Goal: Navigation & Orientation: Find specific page/section

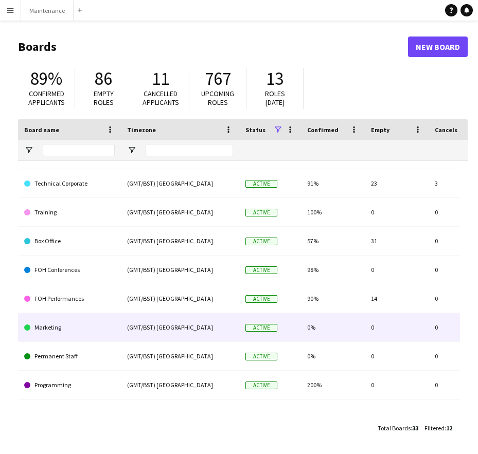
scroll to position [96, 0]
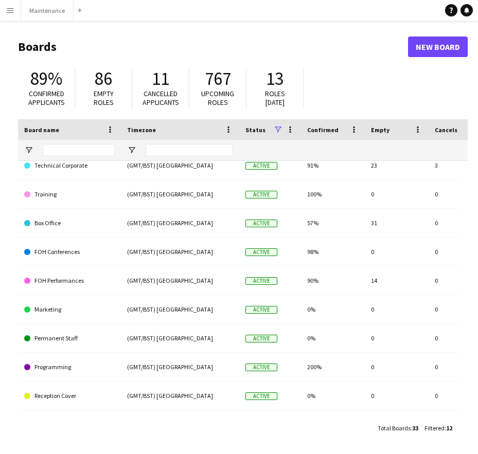
click at [10, 11] on app-icon "Menu" at bounding box center [10, 10] width 8 height 8
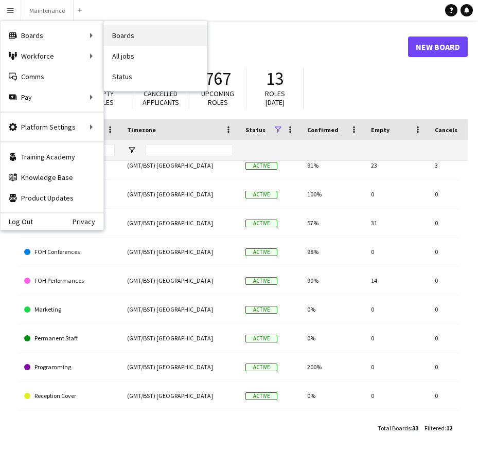
click at [125, 34] on link "Boards" at bounding box center [155, 35] width 103 height 21
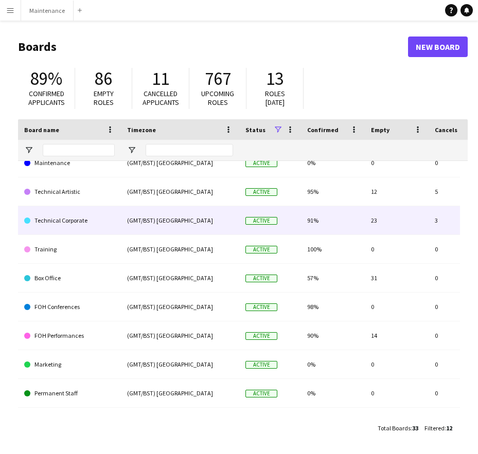
scroll to position [0, 0]
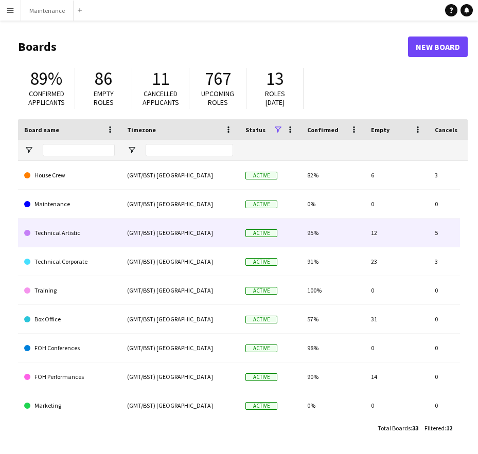
click at [69, 233] on link "Technical Artistic" at bounding box center [69, 233] width 91 height 29
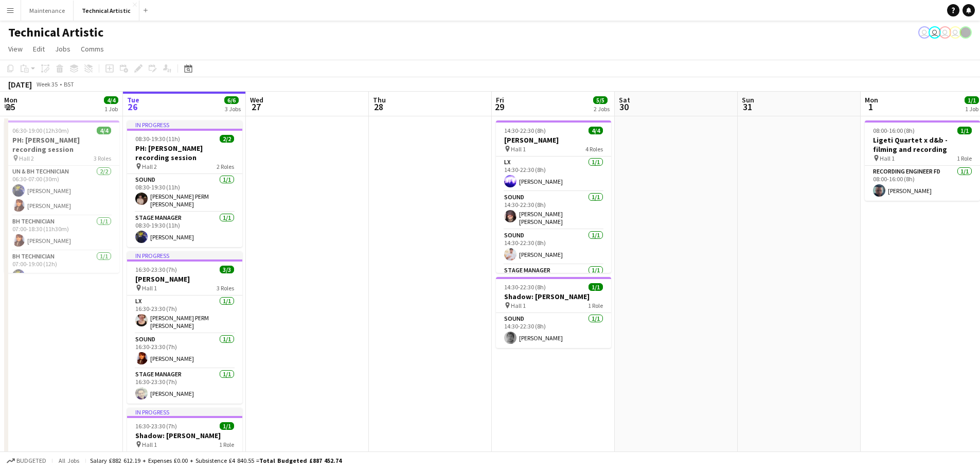
click at [60, 85] on span "Week 35" at bounding box center [47, 84] width 26 height 8
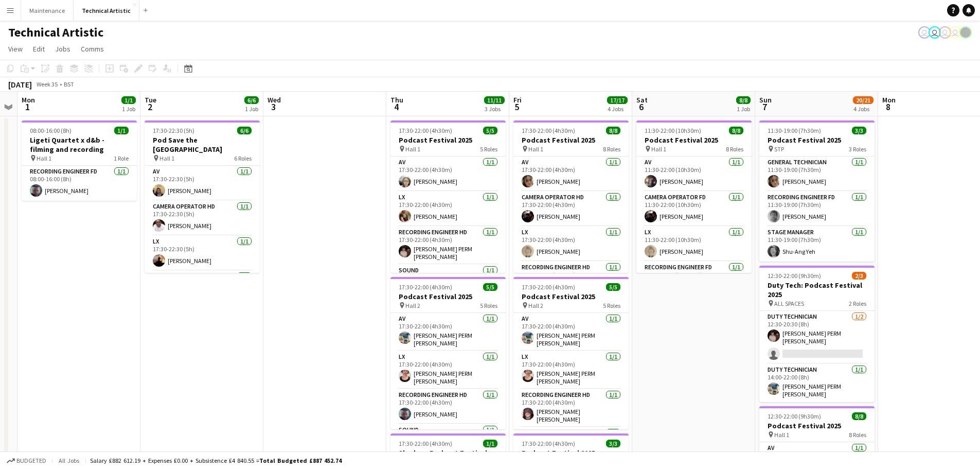
drag, startPoint x: 940, startPoint y: 106, endPoint x: 93, endPoint y: 135, distance: 847.3
click at [93, 135] on app-calendar-viewport "Fri 29 5/5 2 Jobs Sat 30 Sun 31 Mon 1 1/1 1 Job Tue 2 6/6 1 Job Wed 3 Thu 4 11/…" at bounding box center [490, 416] width 980 height 648
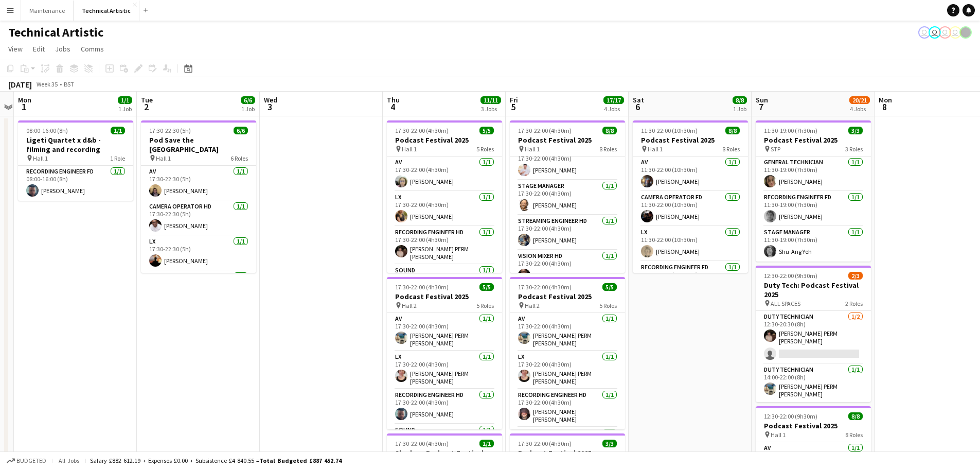
drag, startPoint x: 945, startPoint y: 66, endPoint x: 906, endPoint y: 76, distance: 39.8
click at [477, 72] on app-toolbar "Copy Paste Paste Ctrl+V Paste with crew Ctrl+Shift+V Paste linked Job [GEOGRAPH…" at bounding box center [490, 68] width 980 height 17
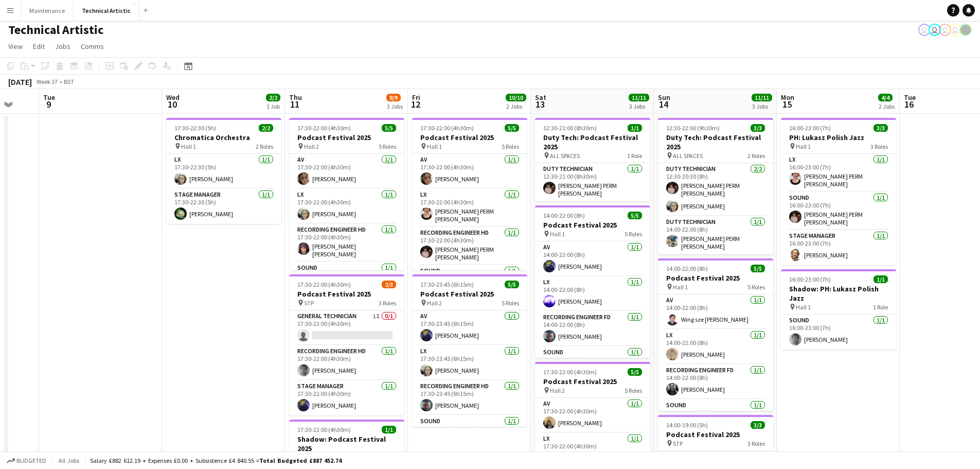
scroll to position [0, 333]
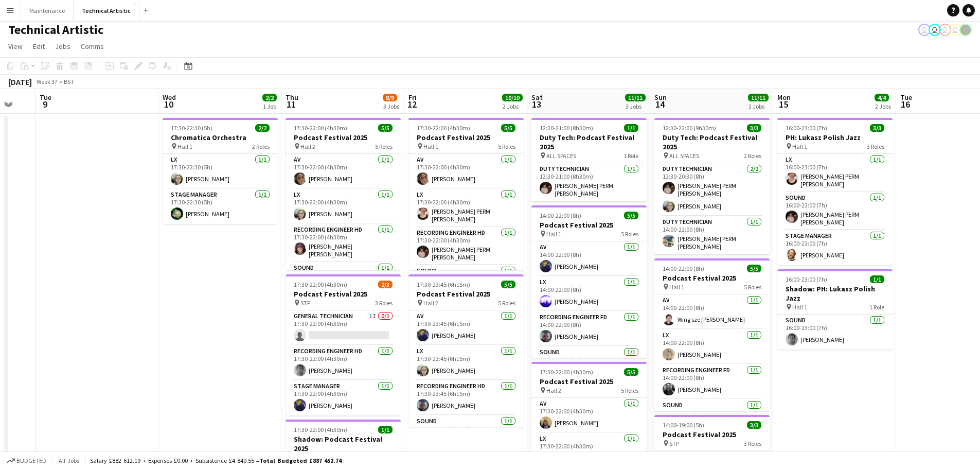
drag, startPoint x: 962, startPoint y: 161, endPoint x: 0, endPoint y: 201, distance: 962.9
click at [0, 201] on app-calendar-viewport "Sat 6 8/8 1 Job Sun 7 20/21 4 Jobs Mon 8 Tue 9 Wed 10 2/2 1 Job Thu 11 8/9 3 Jo…" at bounding box center [490, 413] width 980 height 648
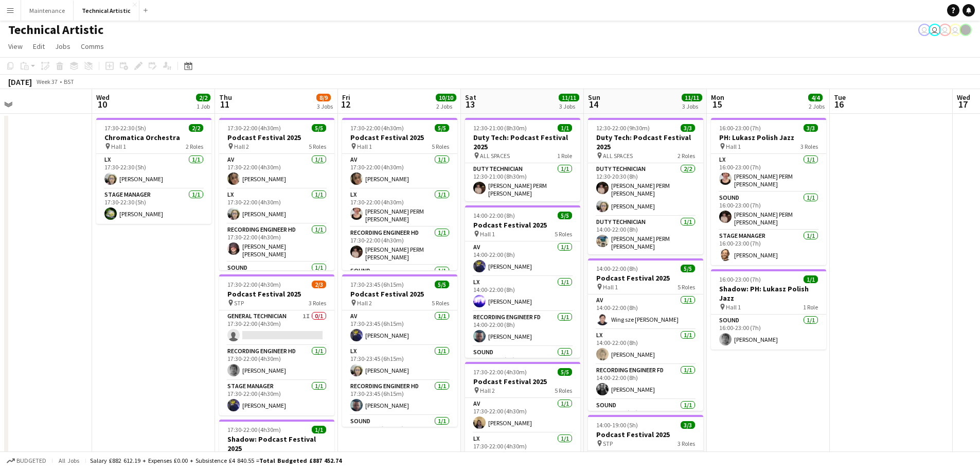
scroll to position [0, 411]
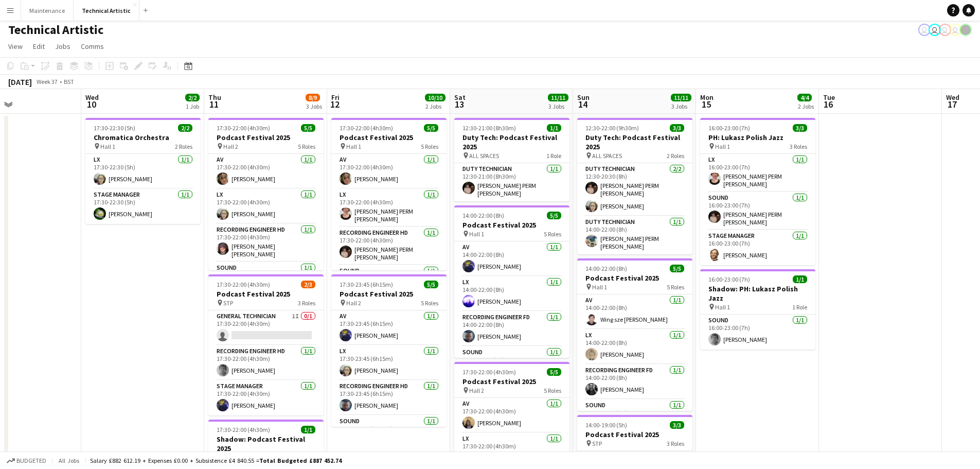
drag, startPoint x: 169, startPoint y: 283, endPoint x: 96, endPoint y: 288, distance: 73.2
click at [92, 289] on app-calendar-viewport "Sat 6 8/8 1 Job Sun 7 20/21 4 Jobs Mon 8 Tue 9 Wed 10 2/2 1 Job Thu 11 8/9 3 Jo…" at bounding box center [490, 413] width 980 height 648
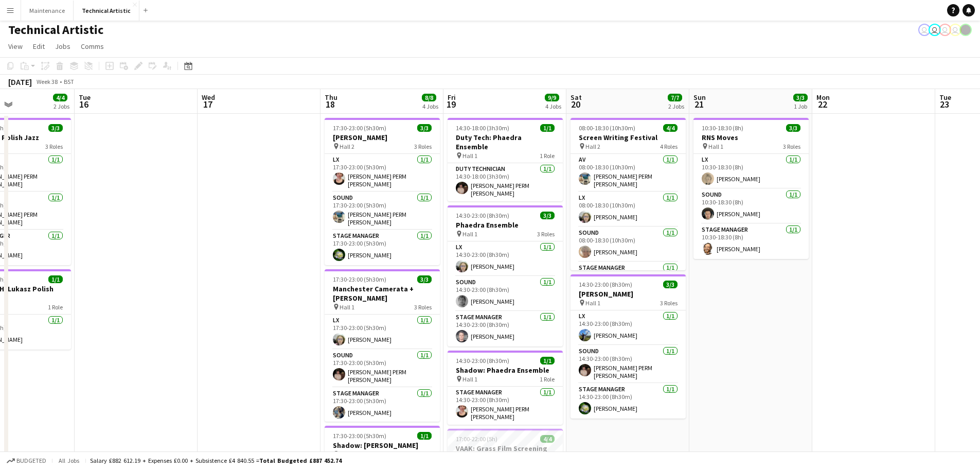
scroll to position [0, 291]
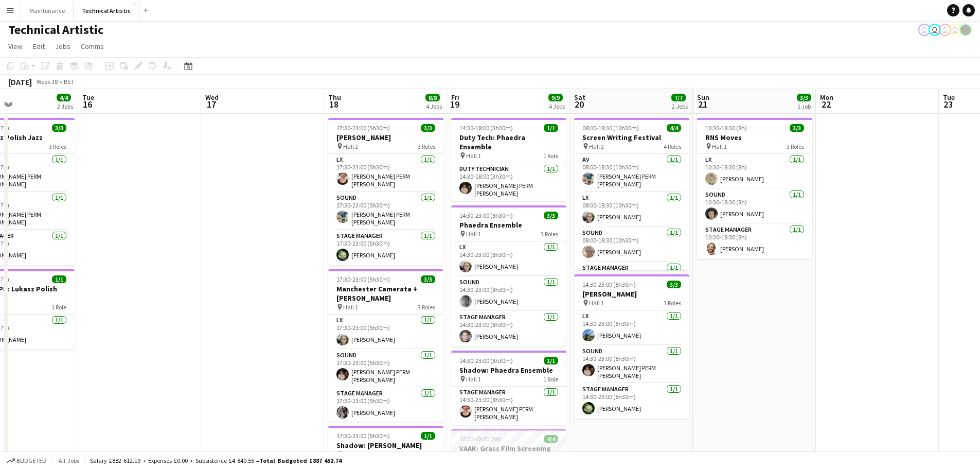
drag, startPoint x: 932, startPoint y: 191, endPoint x: 191, endPoint y: 216, distance: 741.3
click at [191, 216] on app-calendar-viewport "Sat 13 11/11 3 Jobs Sun 14 11/11 3 Jobs Mon 15 4/4 2 Jobs Tue 16 Wed 17 Thu 18 …" at bounding box center [490, 413] width 980 height 648
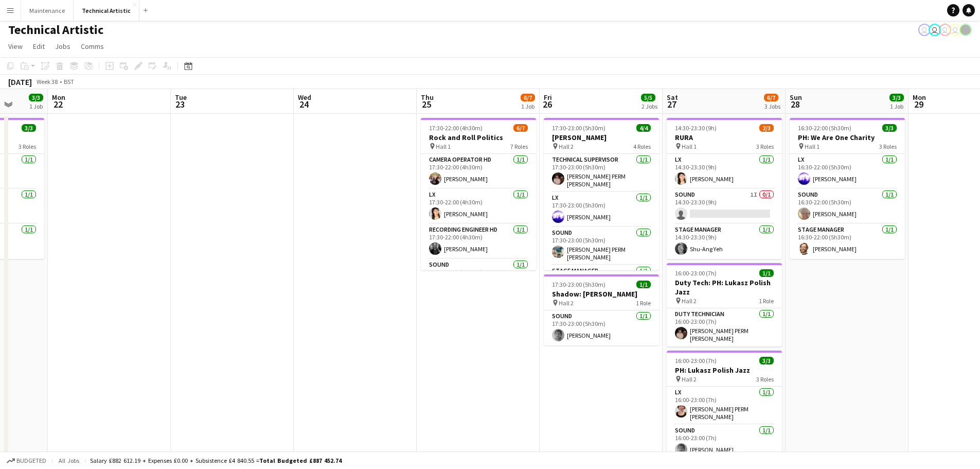
scroll to position [0, 322]
drag, startPoint x: 902, startPoint y: 225, endPoint x: 134, endPoint y: 220, distance: 768.6
click at [134, 220] on app-calendar-viewport "Fri 19 9/9 4 Jobs Sat 20 7/7 2 Jobs Sun 21 3/3 1 Job Mon 22 Tue 23 Wed 24 Thu 2…" at bounding box center [490, 413] width 980 height 648
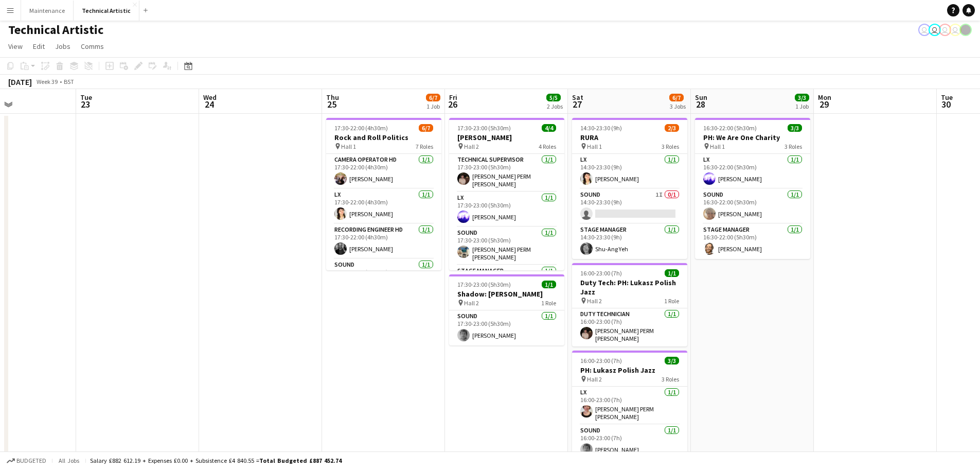
scroll to position [0, 292]
drag, startPoint x: 347, startPoint y: 286, endPoint x: 253, endPoint y: 286, distance: 93.6
click at [253, 286] on app-calendar-viewport "Sat 20 7/7 2 Jobs Sun 21 3/3 1 Job Mon 22 Tue 23 Wed 24 Thu 25 6/7 1 Job Fri 26…" at bounding box center [490, 413] width 980 height 648
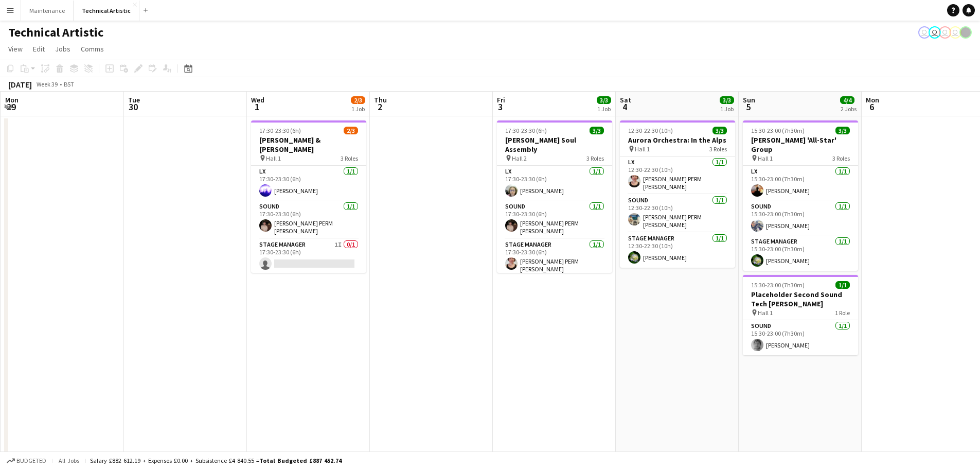
scroll to position [0, 368]
drag, startPoint x: 866, startPoint y: 186, endPoint x: 52, endPoint y: 205, distance: 814.1
click at [52, 205] on app-calendar-viewport "Fri 26 5/5 2 Jobs Sat 27 6/7 3 Jobs Sun 28 3/3 1 Job Mon 29 Tue 30 Wed 1 2/3 1 …" at bounding box center [490, 416] width 980 height 648
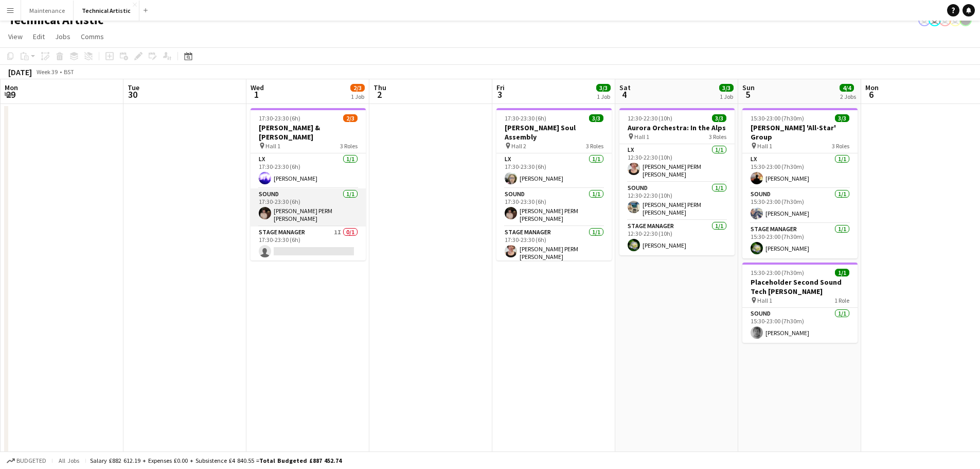
scroll to position [0, 0]
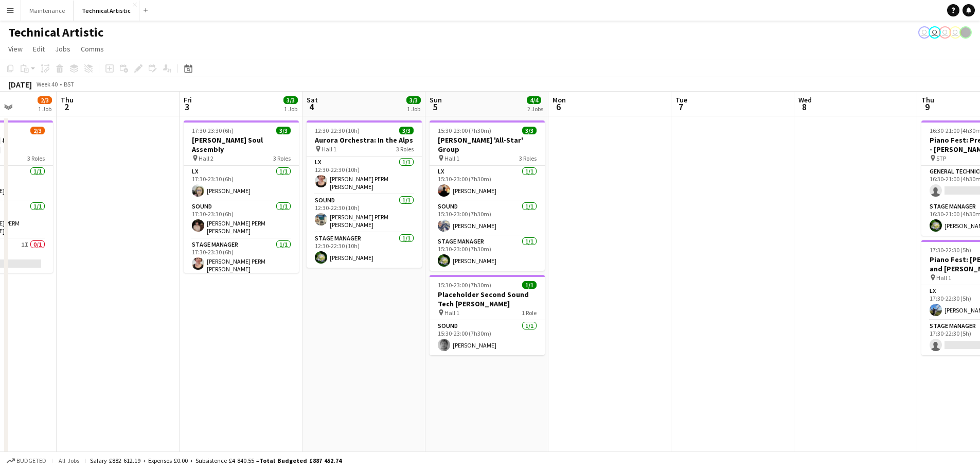
drag, startPoint x: 568, startPoint y: 333, endPoint x: 250, endPoint y: 358, distance: 319.9
click at [254, 356] on app-calendar-viewport "Mon 29 Tue 30 Wed 1 2/3 1 Job Thu 2 Fri 3 3/3 1 Job Sat 4 3/3 1 Job Sun 5 4/4 2…" at bounding box center [490, 416] width 980 height 648
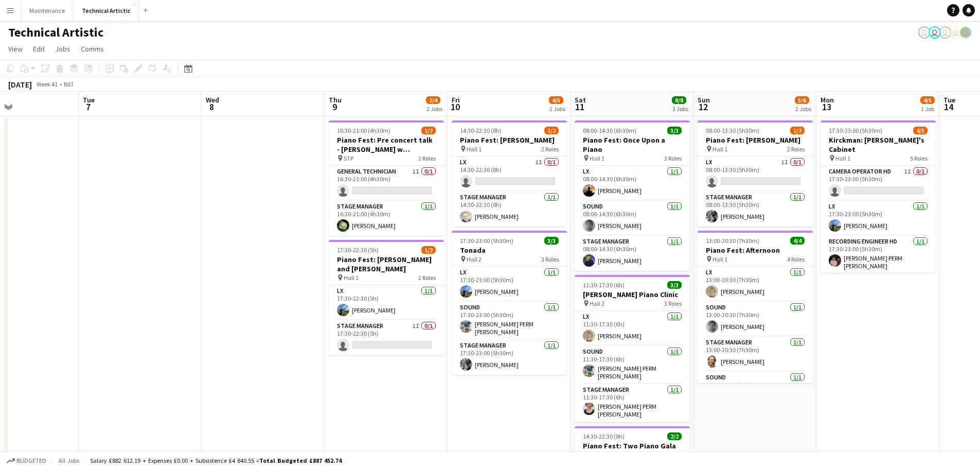
scroll to position [0, 291]
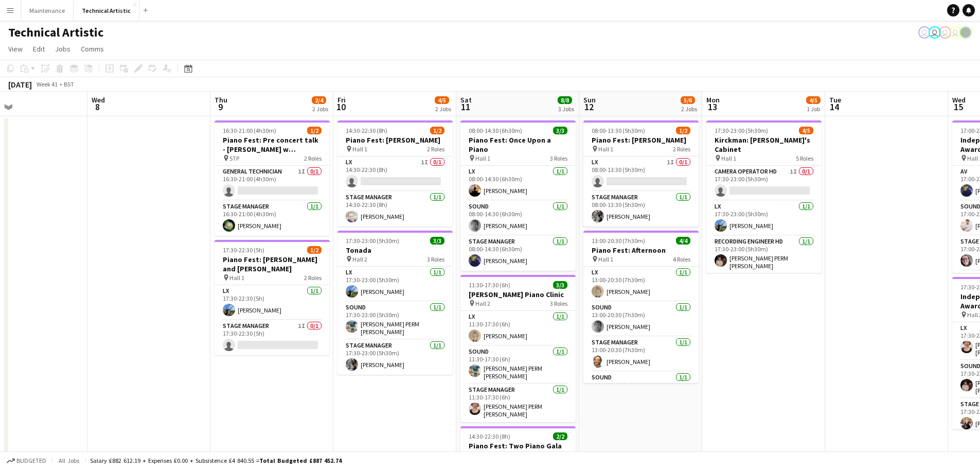
drag, startPoint x: 793, startPoint y: 277, endPoint x: 85, endPoint y: 336, distance: 710.4
click at [87, 337] on app-calendar-viewport "Sat 4 3/3 1 Job Sun 5 4/4 2 Jobs Mon 6 Tue 7 Wed 8 Thu 9 2/4 2 Jobs Fri 10 4/5 …" at bounding box center [490, 416] width 980 height 648
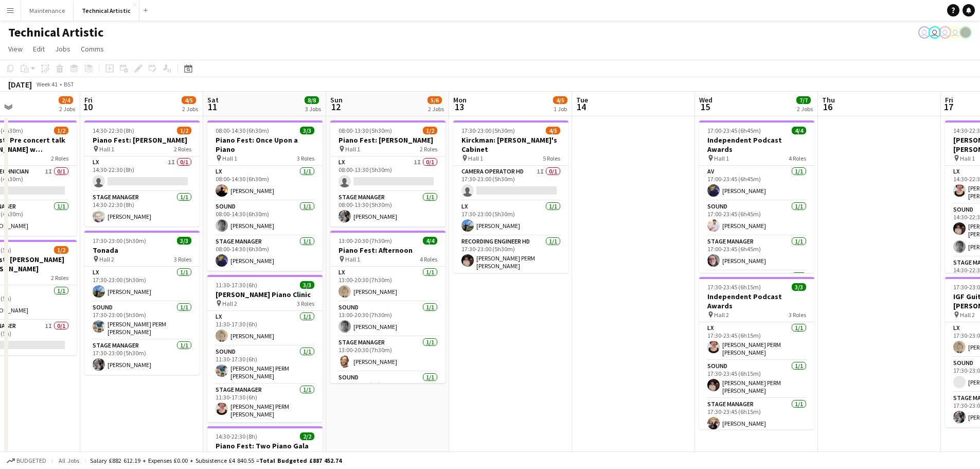
scroll to position [0, 412]
drag, startPoint x: 890, startPoint y: 313, endPoint x: 637, endPoint y: 332, distance: 253.3
click at [477, 332] on app-calendar-viewport "Mon 6 Tue 7 Wed 8 Thu 9 2/4 2 Jobs Fri 10 4/5 2 Jobs Sat 11 8/8 3 Jobs Sun 12 5…" at bounding box center [490, 416] width 980 height 648
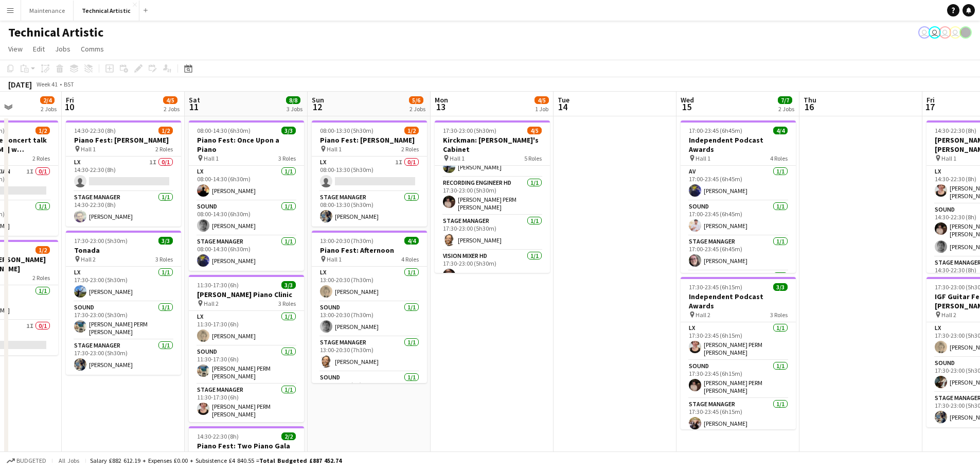
scroll to position [0, 315]
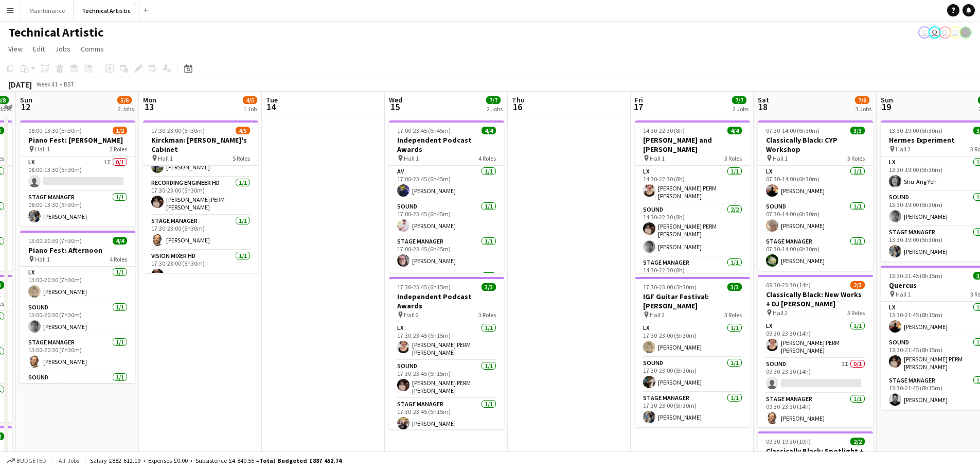
drag, startPoint x: 609, startPoint y: 329, endPoint x: 285, endPoint y: 350, distance: 324.3
click at [292, 353] on app-calendar-viewport "Thu 9 2/4 2 Jobs Fri 10 4/5 2 Jobs Sat 11 8/8 3 Jobs Sun 12 5/6 2 Jobs Mon 13 4…" at bounding box center [490, 416] width 980 height 648
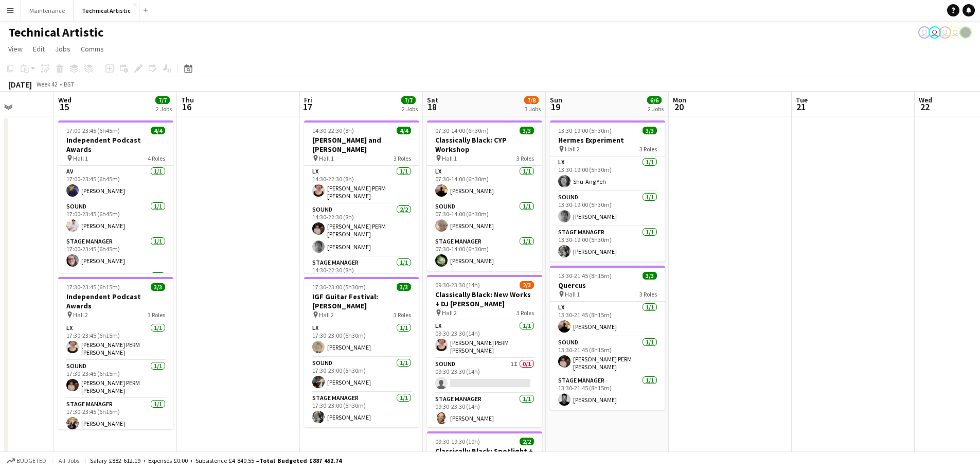
scroll to position [0, 318]
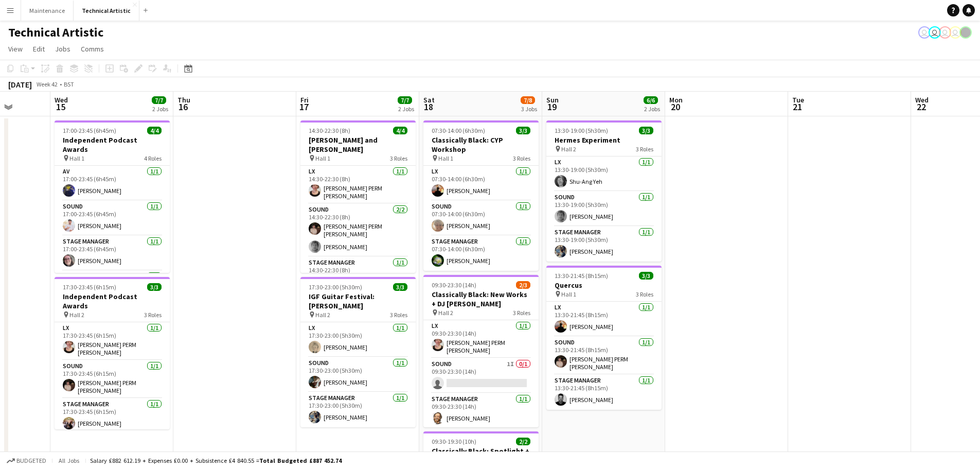
drag, startPoint x: 578, startPoint y: 294, endPoint x: 250, endPoint y: 304, distance: 328.4
click at [251, 304] on app-calendar-viewport "Sun 12 5/6 2 Jobs Mon 13 4/5 1 Job Tue 14 Wed 15 7/7 2 Jobs Thu 16 Fri 17 7/7 2…" at bounding box center [490, 416] width 980 height 648
click at [250, 304] on app-date-cell at bounding box center [234, 428] width 123 height 624
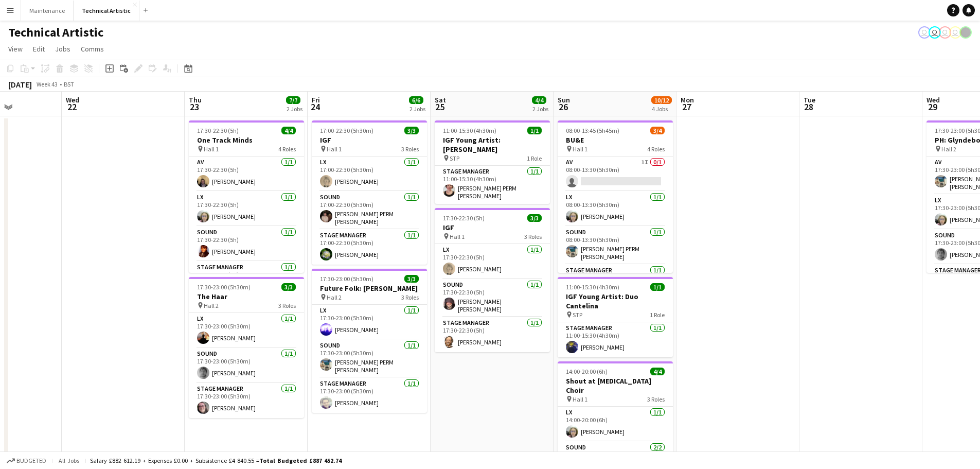
drag, startPoint x: 867, startPoint y: 295, endPoint x: 14, endPoint y: 99, distance: 875.3
click at [17, 99] on app-calendar-viewport "Sun 19 6/6 2 Jobs Mon 20 Tue 21 Wed 22 Thu 23 7/7 2 Jobs Fri 24 6/6 2 Jobs Sat …" at bounding box center [490, 416] width 980 height 648
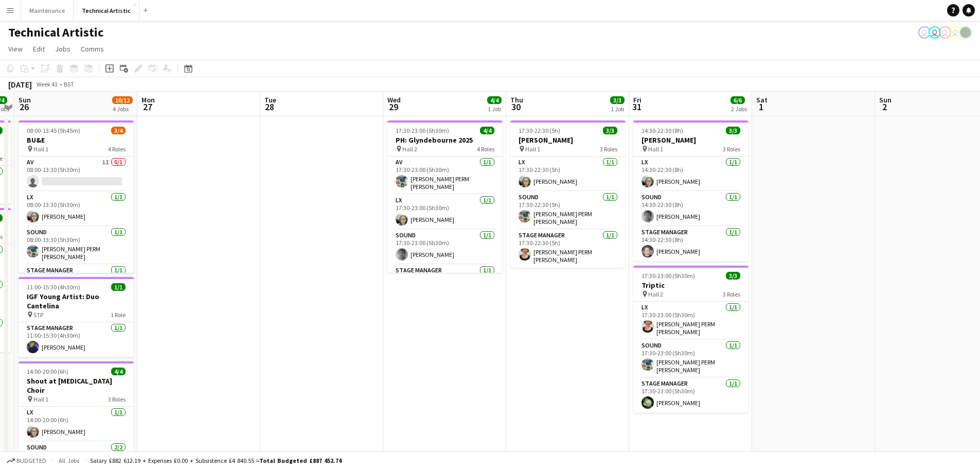
drag, startPoint x: 851, startPoint y: 248, endPoint x: 312, endPoint y: 273, distance: 539.7
click at [312, 273] on app-calendar-viewport "Thu 23 7/7 2 Jobs Fri 24 6/6 2 Jobs Sat 25 4/4 2 Jobs Sun 26 10/12 4 Jobs Mon 2…" at bounding box center [490, 416] width 980 height 648
click at [477, 253] on app-date-cell at bounding box center [936, 428] width 123 height 624
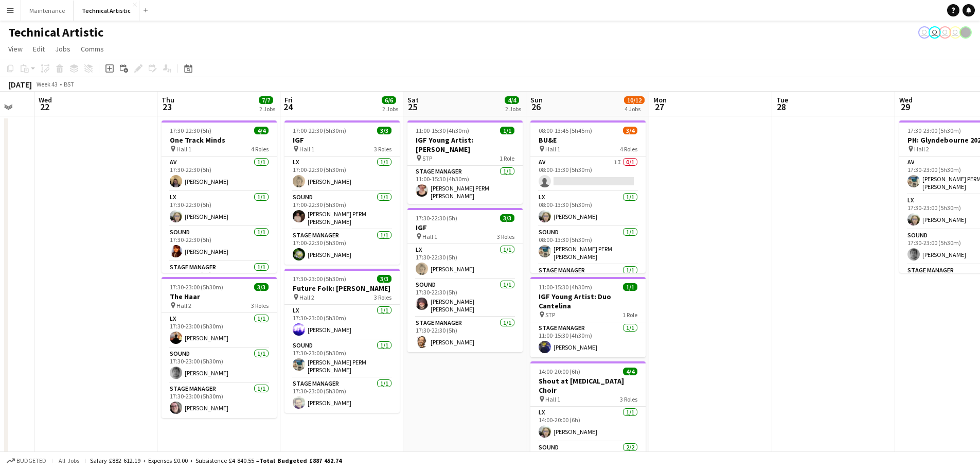
scroll to position [0, 211]
drag, startPoint x: 351, startPoint y: 331, endPoint x: 788, endPoint y: 331, distance: 437.3
click at [477, 331] on app-calendar-viewport "Mon 20 Tue 21 Wed 22 Thu 23 7/7 2 Jobs Fri 24 6/6 2 Jobs Sat 25 4/4 2 Jobs Sun …" at bounding box center [490, 416] width 980 height 648
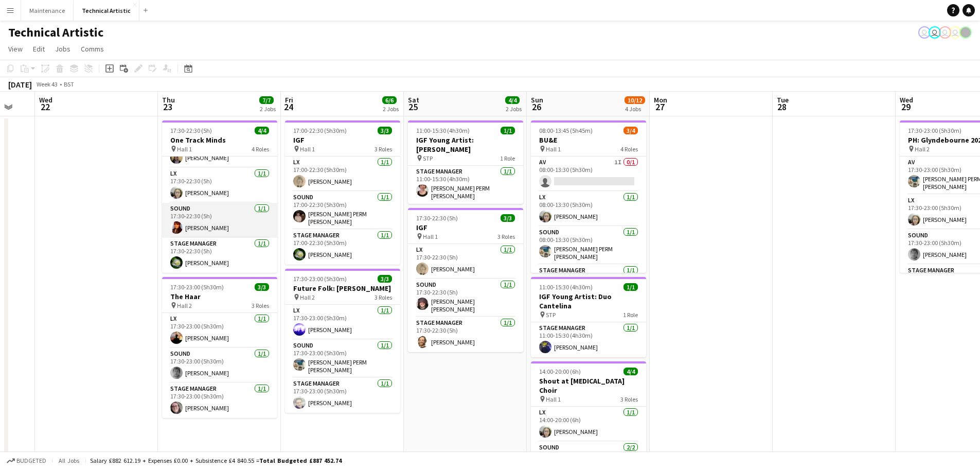
scroll to position [0, 0]
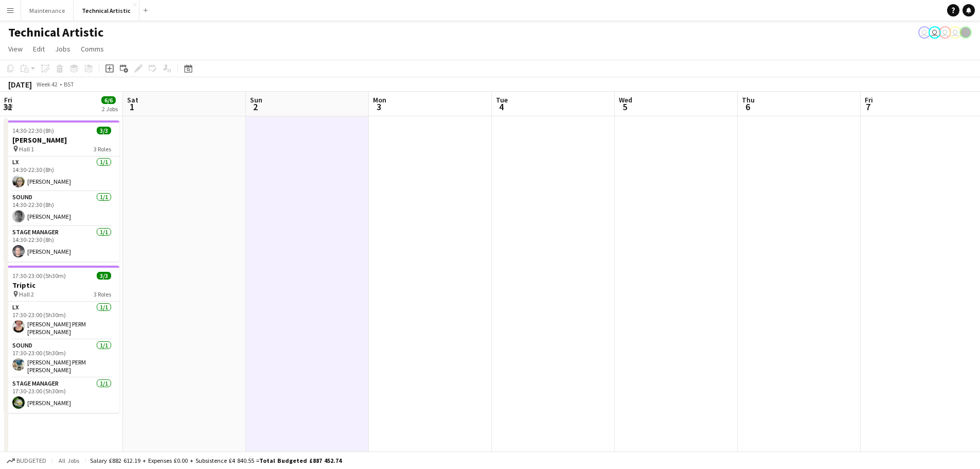
drag, startPoint x: 70, startPoint y: 204, endPoint x: 302, endPoint y: 197, distance: 232.2
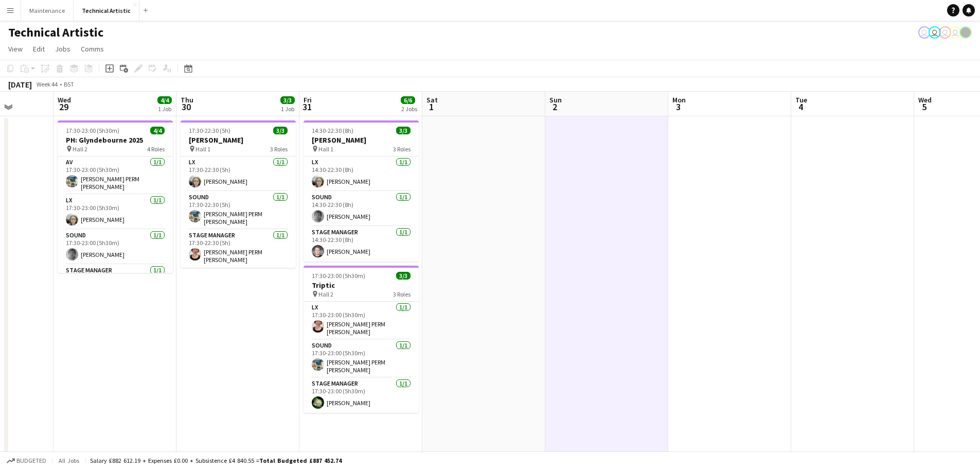
scroll to position [0, 250]
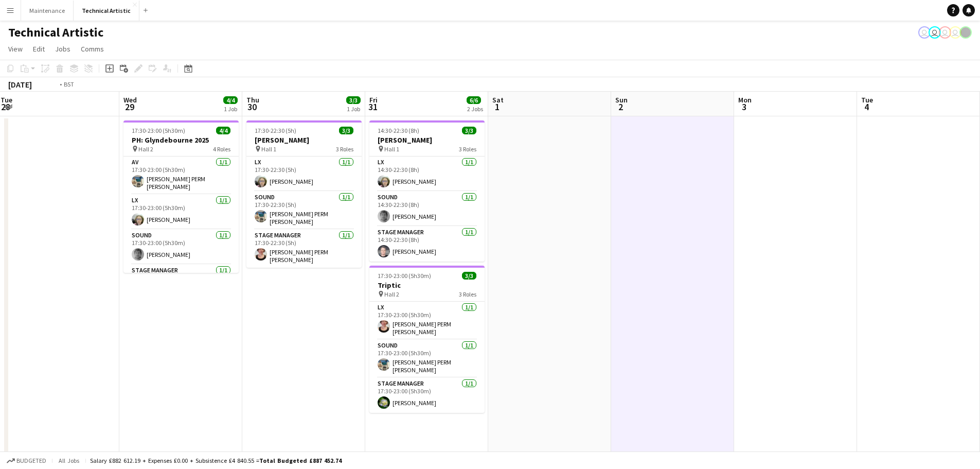
drag, startPoint x: 206, startPoint y: 329, endPoint x: 346, endPoint y: 316, distance: 140.6
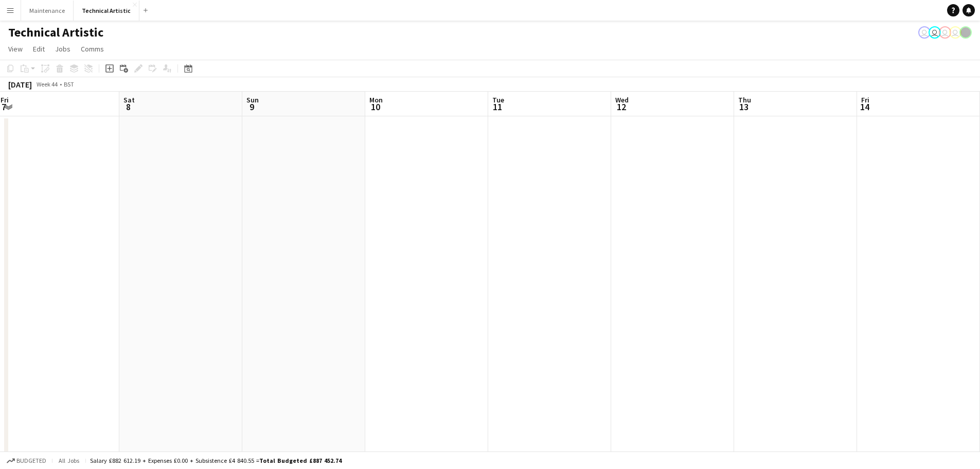
drag, startPoint x: 97, startPoint y: 219, endPoint x: 360, endPoint y: 227, distance: 263.0
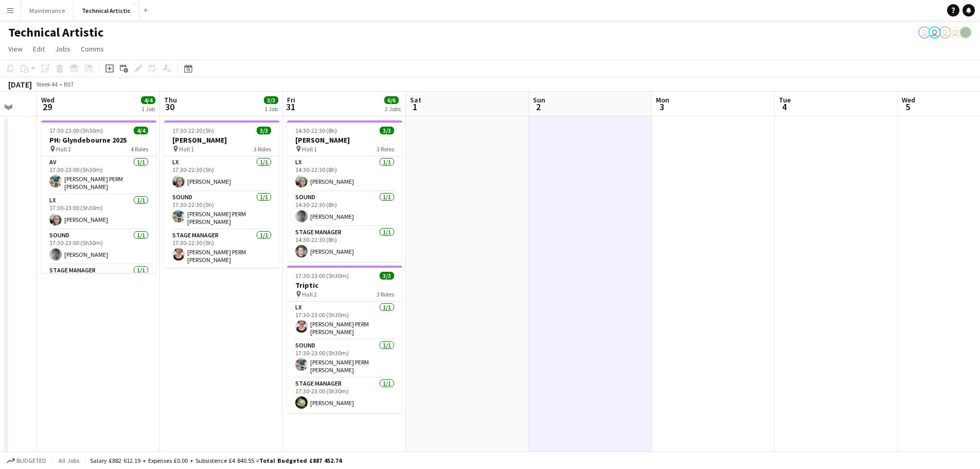
drag, startPoint x: 192, startPoint y: 242, endPoint x: 721, endPoint y: 233, distance: 529.0
click at [477, 233] on app-calendar-viewport "Mon 27 Tue 28 Wed 29 4/4 1 Job Thu 30 3/3 1 Job Fri 31 6/6 2 Jobs Sat 1 Sun 2 M…" at bounding box center [490, 416] width 980 height 648
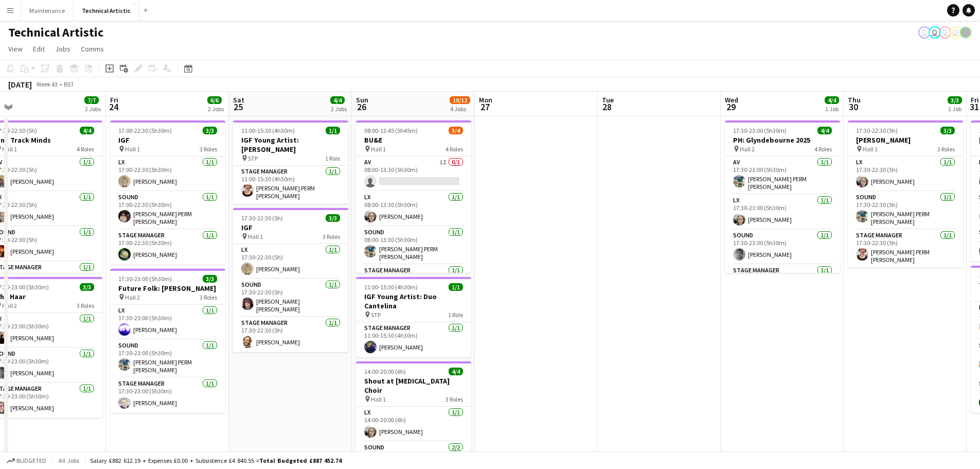
drag, startPoint x: 154, startPoint y: 349, endPoint x: 812, endPoint y: 310, distance: 659.7
click at [477, 310] on app-calendar-viewport "Tue 21 Wed 22 Thu 23 7/7 2 Jobs Fri 24 6/6 2 Jobs Sat 25 4/4 2 Jobs Sun 26 10/1…" at bounding box center [490, 416] width 980 height 648
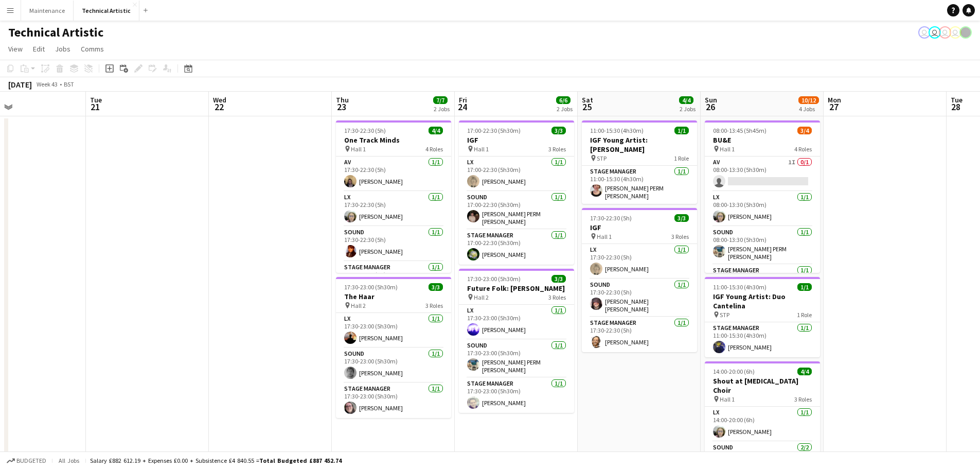
drag, startPoint x: 275, startPoint y: 394, endPoint x: 624, endPoint y: 364, distance: 350.0
click at [477, 364] on app-calendar-viewport "Sat 18 7/8 3 Jobs Sun 19 6/6 2 Jobs Mon 20 Tue 21 Wed 22 Thu 23 7/7 2 Jobs Fri …" at bounding box center [490, 416] width 980 height 648
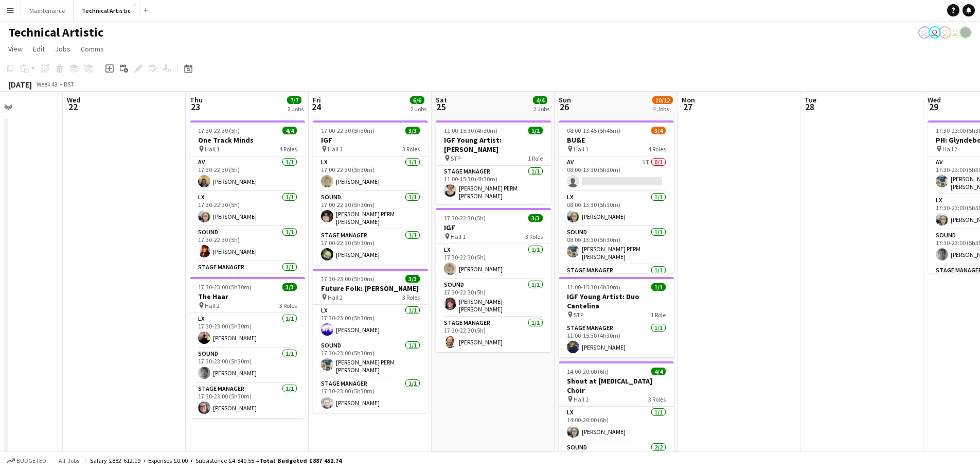
drag, startPoint x: 181, startPoint y: 355, endPoint x: 31, endPoint y: 355, distance: 149.7
click at [31, 355] on app-calendar-viewport "Sun 19 6/6 2 Jobs Mon 20 Tue 21 Wed 22 Thu 23 7/7 2 Jobs Fri 24 6/6 2 Jobs Sat …" at bounding box center [490, 416] width 980 height 648
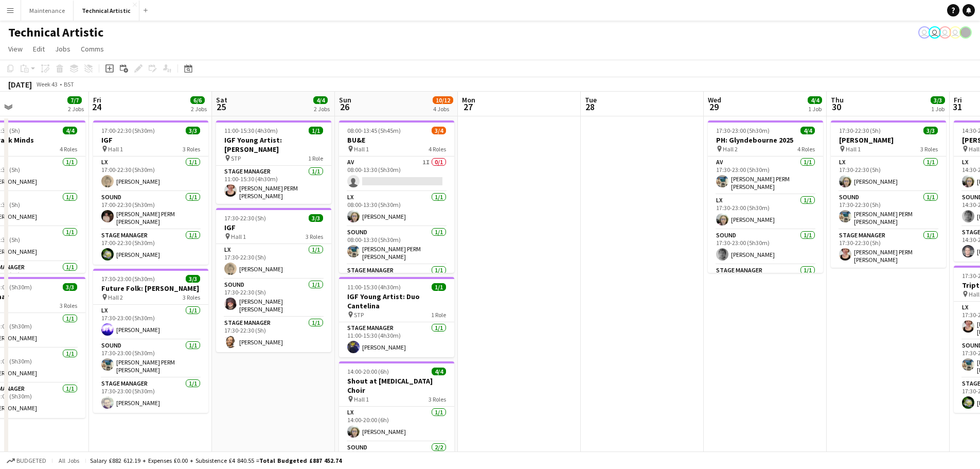
scroll to position [0, 405]
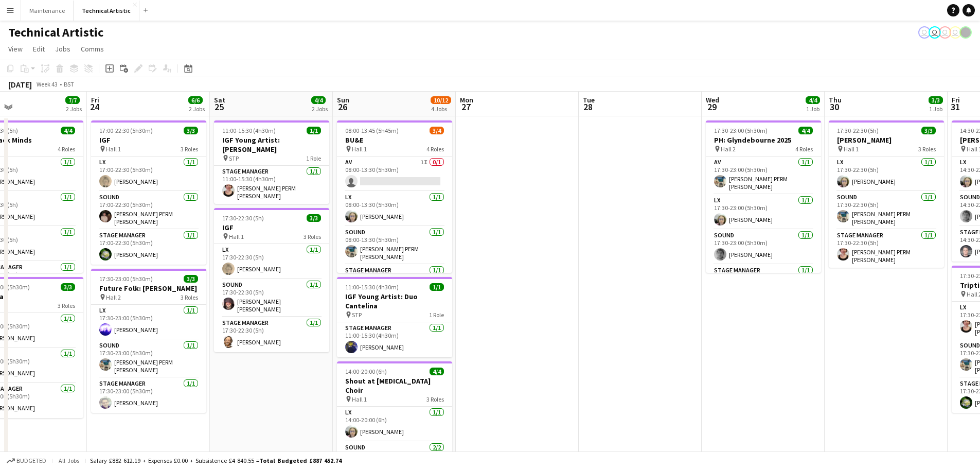
drag, startPoint x: 500, startPoint y: 392, endPoint x: 279, endPoint y: 412, distance: 221.6
click at [279, 412] on app-calendar-viewport "Mon 20 Tue 21 Wed 22 Thu 23 7/7 2 Jobs Fri 24 6/6 2 Jobs Sat 25 4/4 2 Jobs Sun …" at bounding box center [490, 416] width 980 height 648
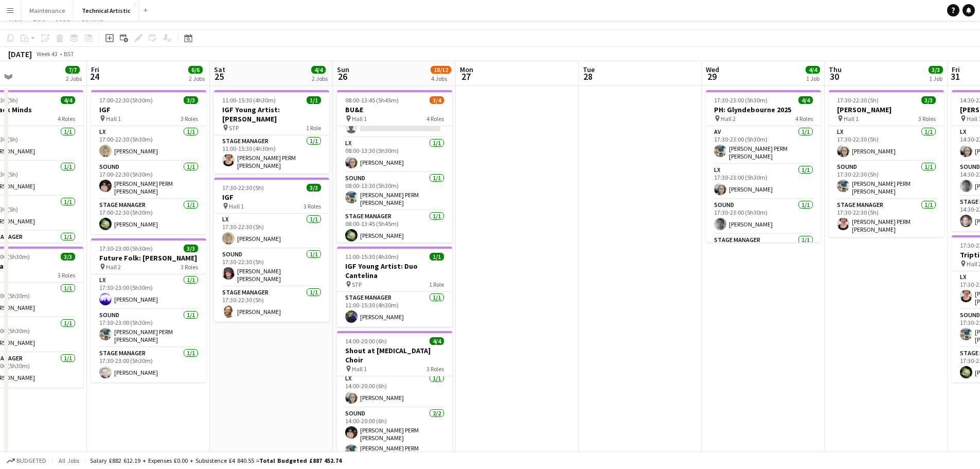
scroll to position [0, 0]
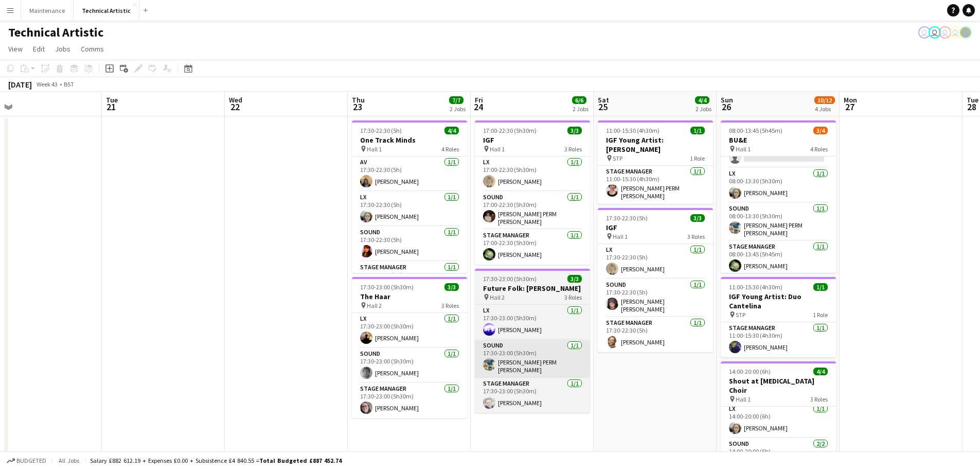
drag, startPoint x: 247, startPoint y: 399, endPoint x: 526, endPoint y: 357, distance: 282.6
click at [477, 379] on app-calendar-viewport "Sat 18 7/8 3 Jobs Sun 19 6/6 2 Jobs Mon 20 Tue 21 Wed 22 Thu 23 7/7 2 Jobs Fri …" at bounding box center [490, 416] width 980 height 648
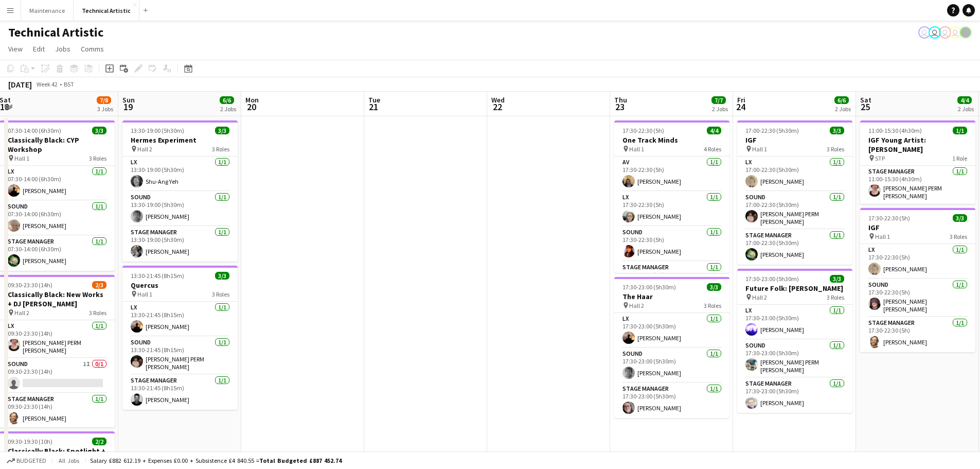
drag, startPoint x: 255, startPoint y: 299, endPoint x: 514, endPoint y: 298, distance: 259.8
click at [477, 298] on app-calendar-viewport "Thu 16 Fri 17 7/7 2 Jobs Sat 18 7/8 3 Jobs Sun 19 6/6 2 Jobs Mon 20 Tue 21 Wed …" at bounding box center [490, 416] width 980 height 648
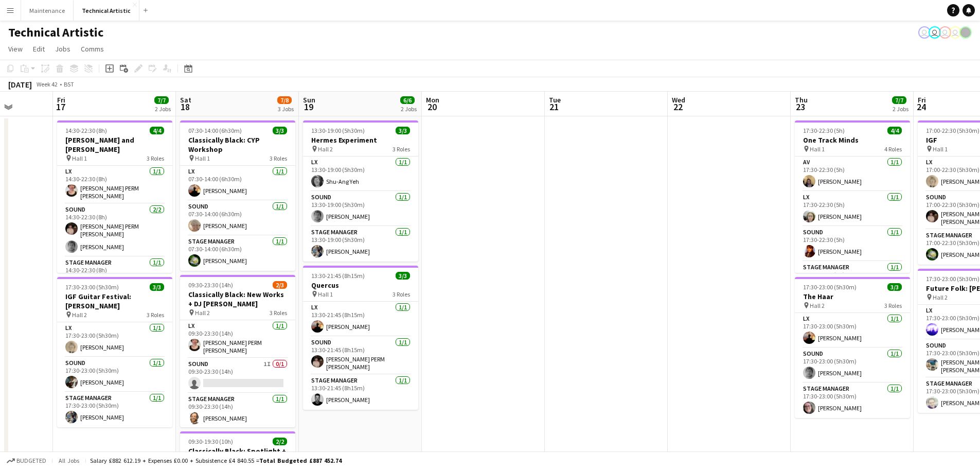
scroll to position [0, 310]
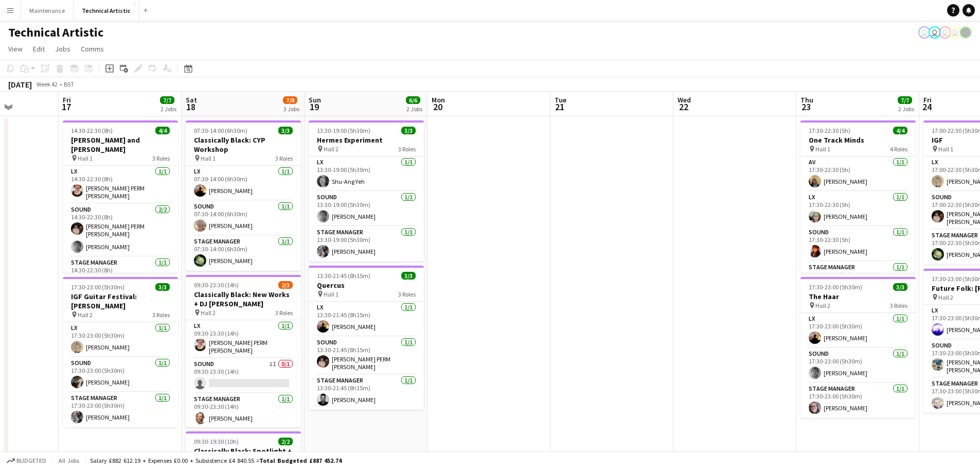
drag, startPoint x: 398, startPoint y: 287, endPoint x: 582, endPoint y: 271, distance: 184.9
click at [477, 271] on app-calendar-viewport "Tue 14 Wed 15 7/7 2 Jobs Thu 16 Fri 17 7/7 2 Jobs Sat 18 7/8 3 Jobs Sun 19 6/6 …" at bounding box center [490, 416] width 980 height 648
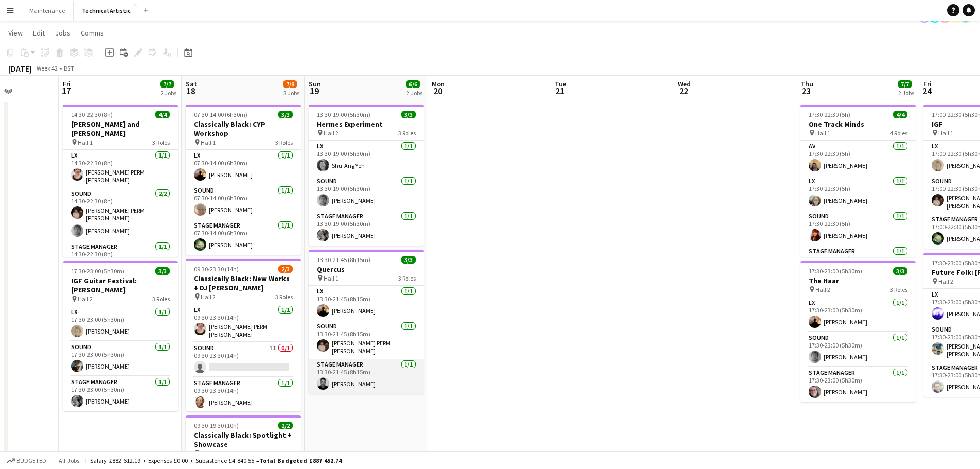
scroll to position [0, 0]
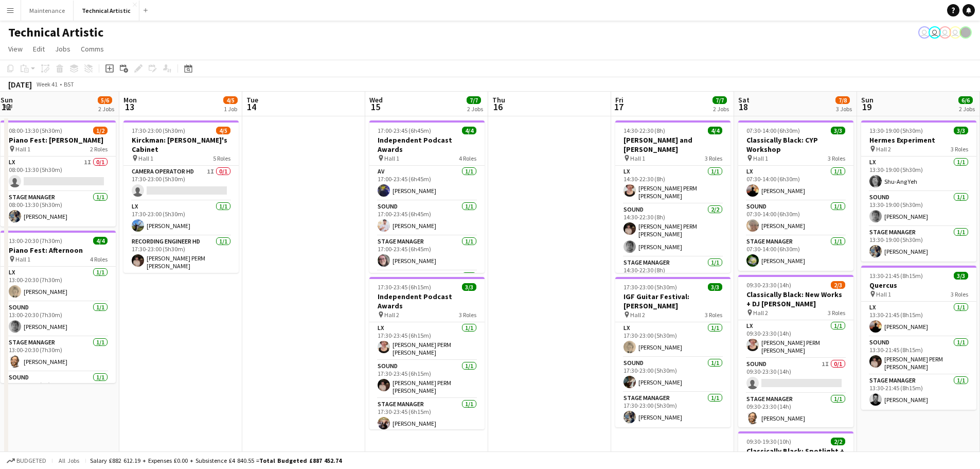
drag, startPoint x: 492, startPoint y: 259, endPoint x: 414, endPoint y: 271, distance: 79.5
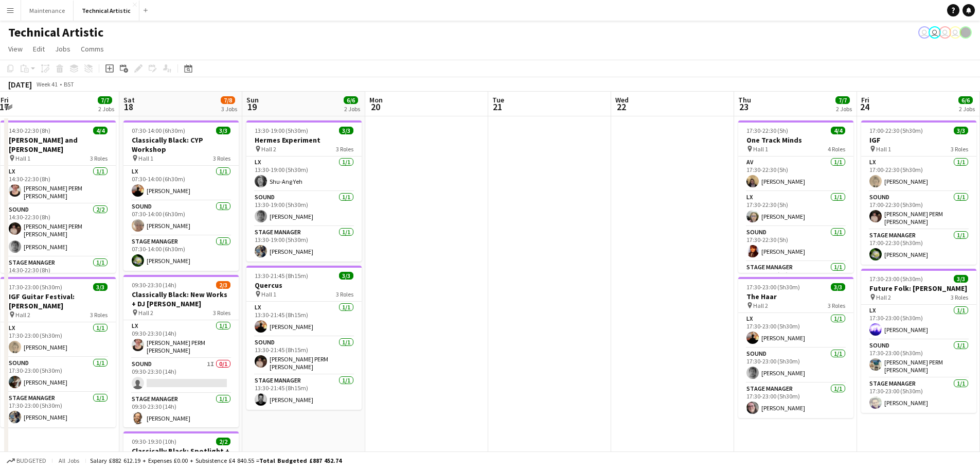
scroll to position [0, 235]
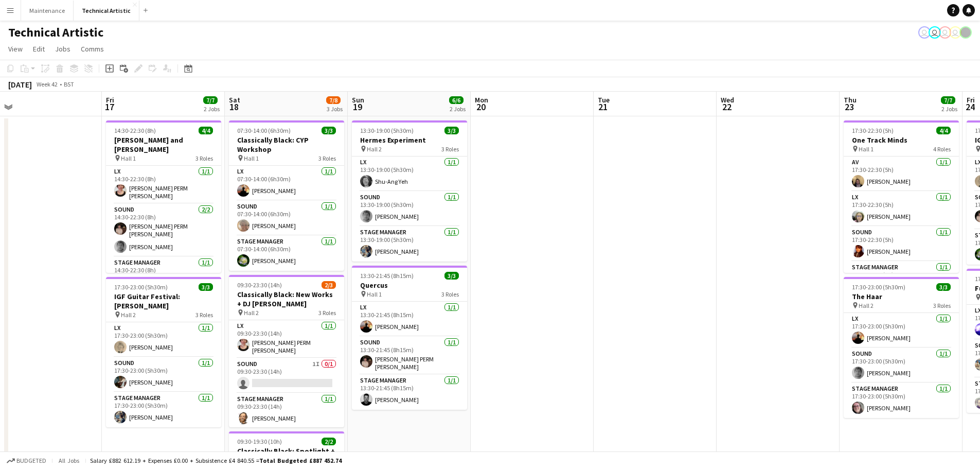
drag, startPoint x: 487, startPoint y: 252, endPoint x: 704, endPoint y: 216, distance: 219.6
click at [477, 216] on app-calendar-viewport "Tue 14 Wed 15 7/7 2 Jobs Thu 16 Fri 17 7/7 2 Jobs Sat 18 7/8 3 Jobs Sun 19 6/6 …" at bounding box center [490, 416] width 980 height 648
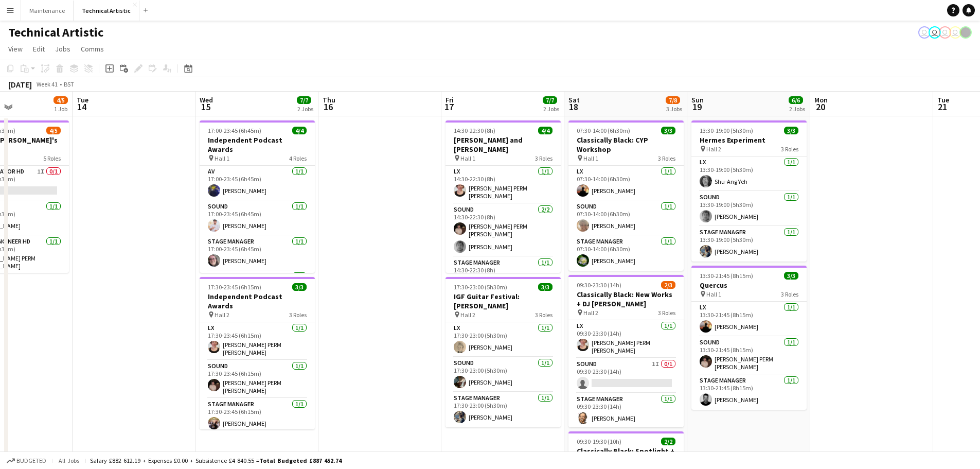
drag, startPoint x: 183, startPoint y: 273, endPoint x: 528, endPoint y: 276, distance: 345.2
click at [477, 276] on app-calendar-viewport "Sat 11 8/8 3 Jobs Sun 12 5/6 2 Jobs Mon 13 4/5 1 Job Tue 14 Wed 15 7/7 2 Jobs T…" at bounding box center [490, 416] width 980 height 648
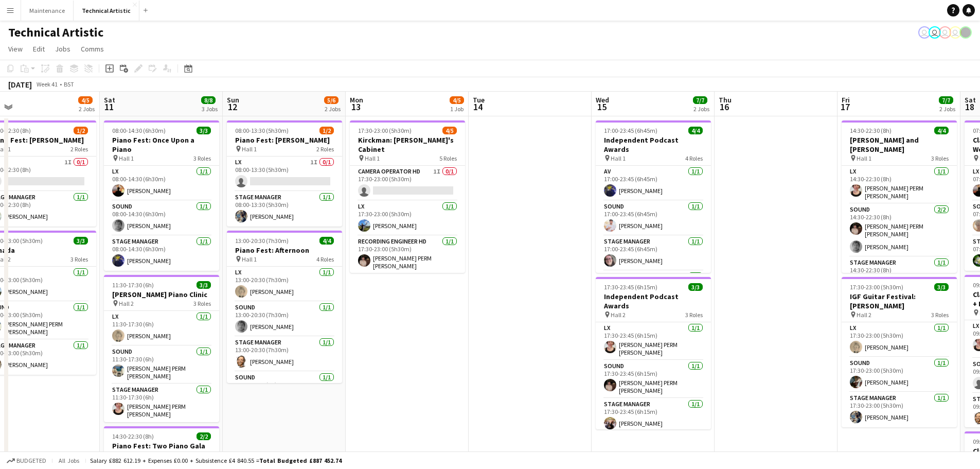
scroll to position [0, 262]
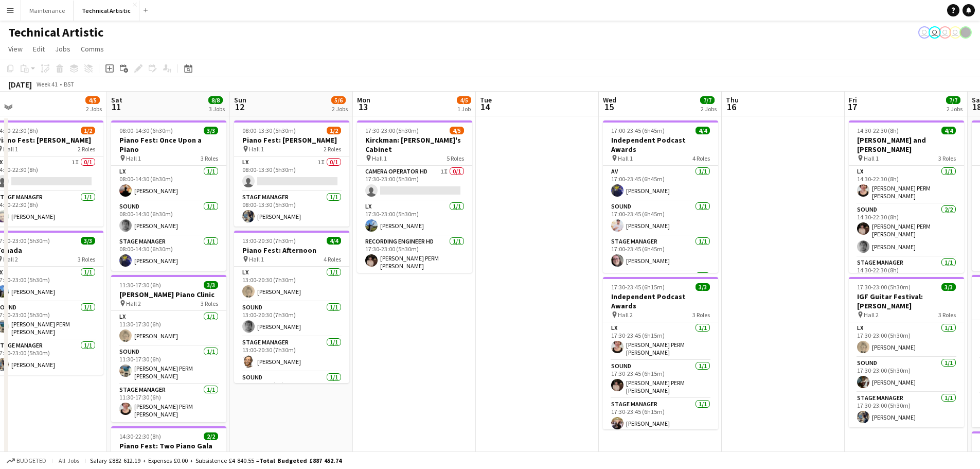
drag, startPoint x: 272, startPoint y: 274, endPoint x: 544, endPoint y: 281, distance: 272.2
click at [477, 281] on app-calendar-viewport "Wed 8 Thu 9 2/4 2 Jobs Fri 10 4/5 2 Jobs Sat 11 8/8 3 Jobs Sun 12 5/6 2 Jobs Mo…" at bounding box center [490, 416] width 980 height 648
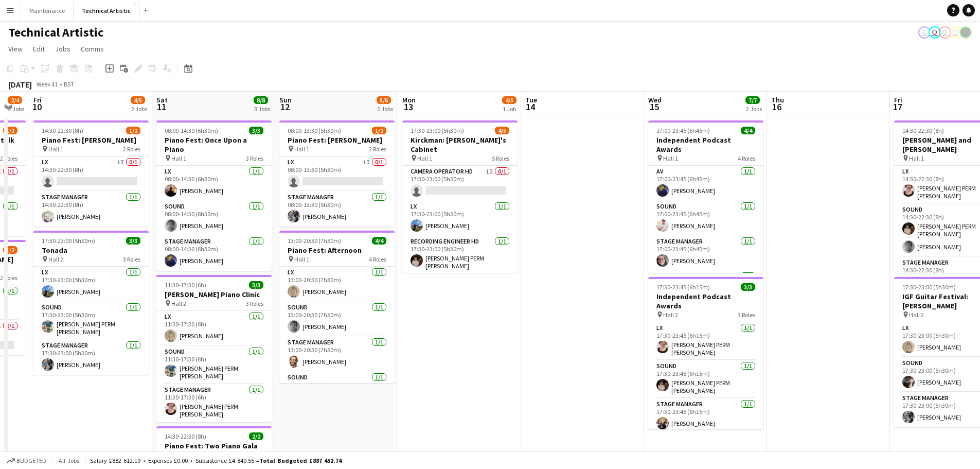
scroll to position [0, 305]
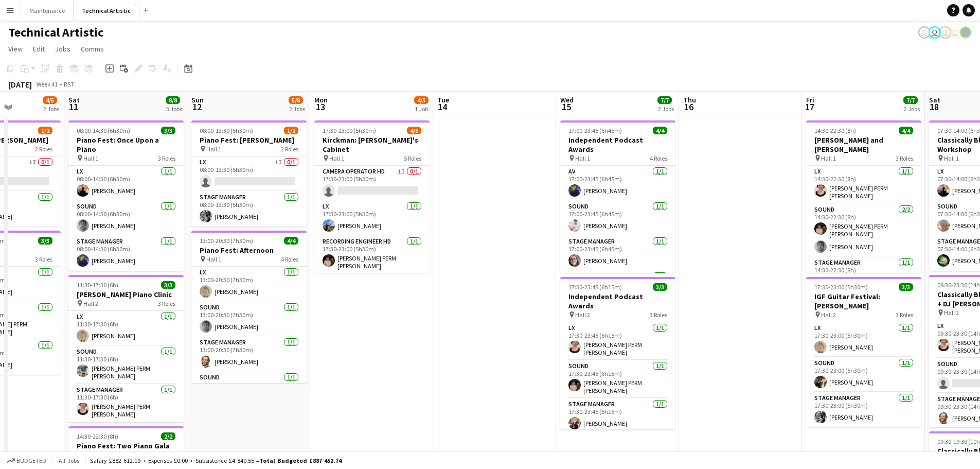
drag, startPoint x: 405, startPoint y: 339, endPoint x: 485, endPoint y: 331, distance: 80.7
click at [477, 331] on app-calendar-viewport "Wed 8 Thu 9 2/4 2 Jobs Fri 10 4/5 2 Jobs Sat 11 8/8 3 Jobs Sun 12 5/6 2 Jobs Mo…" at bounding box center [490, 416] width 980 height 648
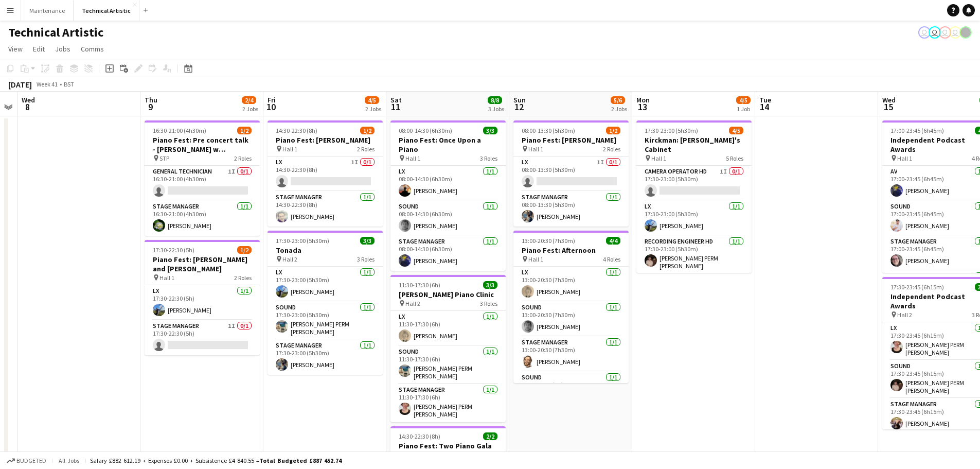
scroll to position [0, 222]
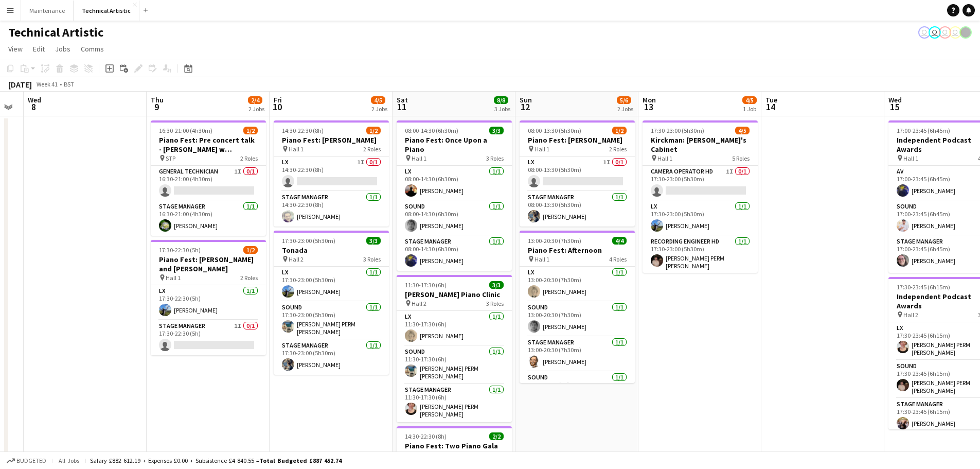
drag, startPoint x: 130, startPoint y: 425, endPoint x: 335, endPoint y: 405, distance: 206.2
click at [335, 405] on app-calendar-viewport "Mon 6 Tue 7 Wed 8 Thu 9 2/4 2 Jobs Fri 10 4/5 2 Jobs Sat 11 8/8 3 Jobs Sun 12 5…" at bounding box center [490, 416] width 980 height 648
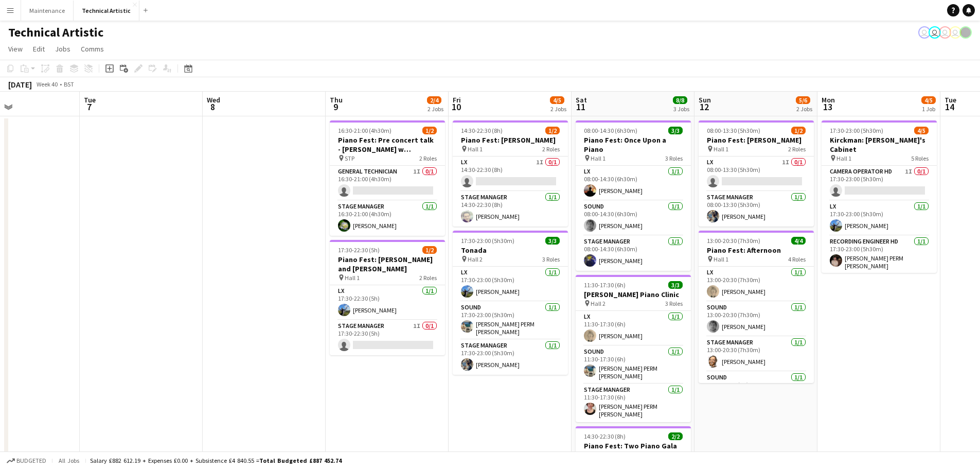
drag, startPoint x: 210, startPoint y: 420, endPoint x: 470, endPoint y: 405, distance: 260.7
click at [477, 404] on app-calendar-viewport "Sat 4 3/3 1 Job Sun 5 4/4 2 Jobs Mon 6 Tue 7 Wed 8 Thu 9 2/4 2 Jobs Fri 10 4/5 …" at bounding box center [490, 416] width 980 height 648
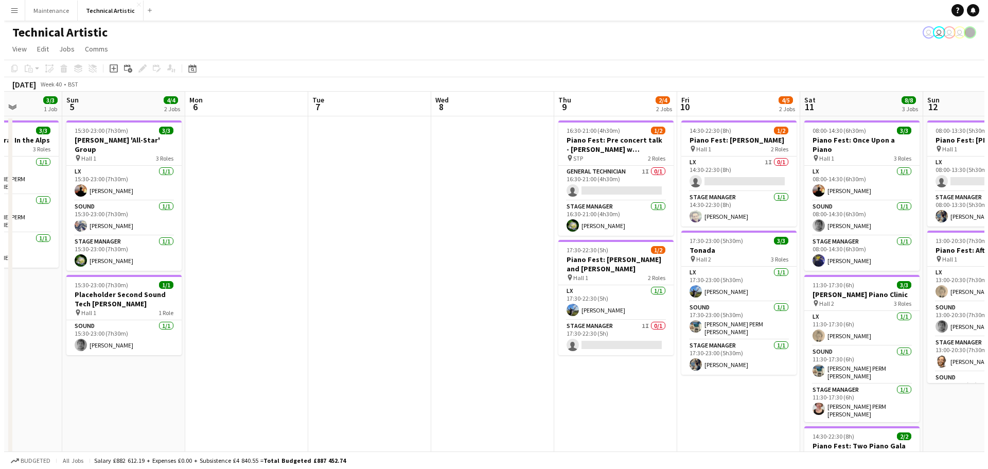
scroll to position [0, 309]
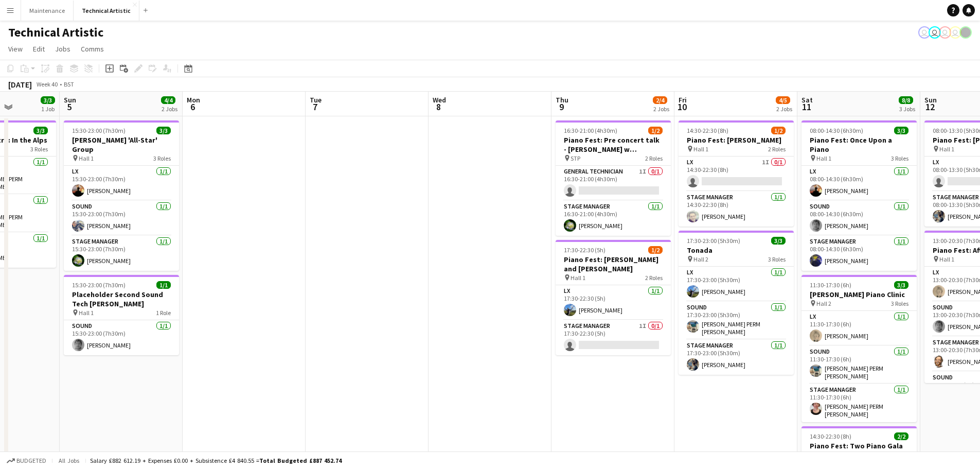
drag, startPoint x: 316, startPoint y: 388, endPoint x: 421, endPoint y: 391, distance: 104.5
click at [421, 391] on app-calendar-viewport "Thu 2 Fri 3 3/3 1 Job Sat 4 3/3 1 Job Sun 5 4/4 2 Jobs Mon 6 Tue 7 Wed 8 Thu 9 …" at bounding box center [490, 416] width 980 height 648
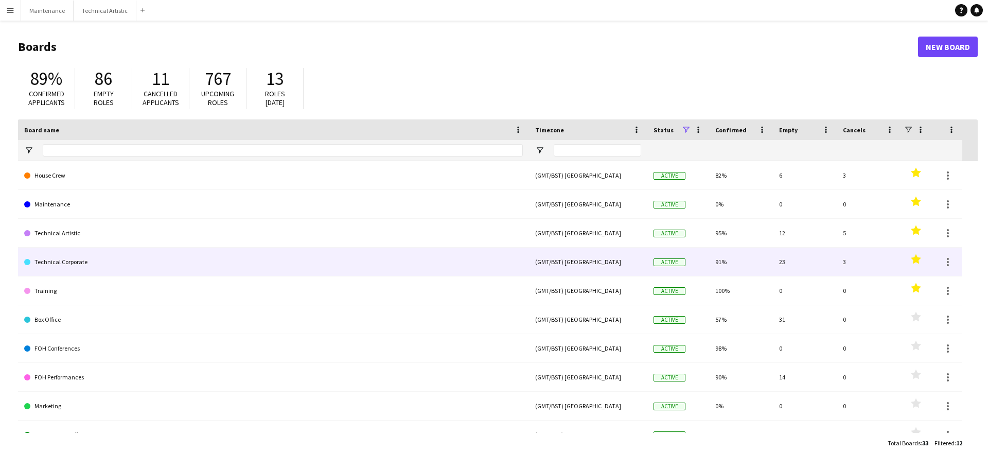
click at [42, 249] on link "Technical Corporate" at bounding box center [273, 261] width 499 height 29
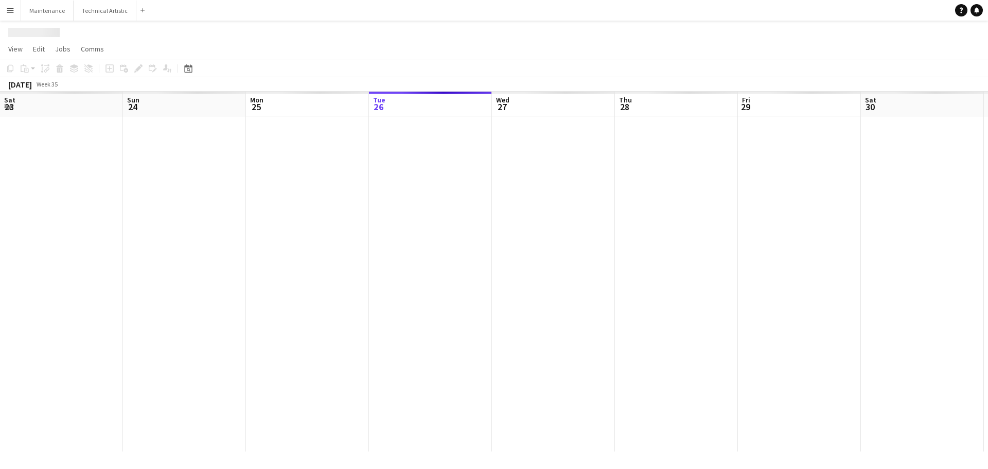
scroll to position [0, 246]
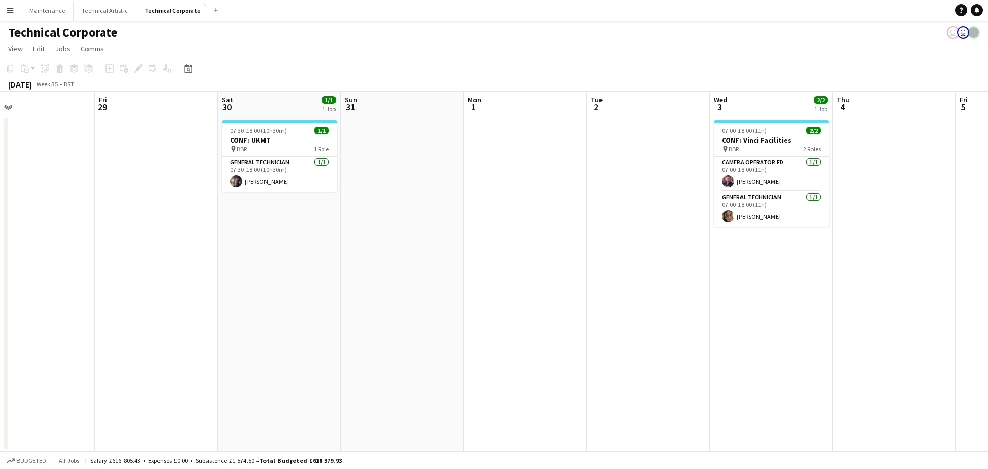
drag, startPoint x: 500, startPoint y: 254, endPoint x: 101, endPoint y: 259, distance: 398.2
click at [101, 259] on app-calendar-viewport "Mon 25 Tue 26 Wed 27 Thu 28 Fri 29 Sat 30 1/1 1 Job Sun 31 Mon 1 Tue 2 Wed 3 2/…" at bounding box center [494, 272] width 988 height 360
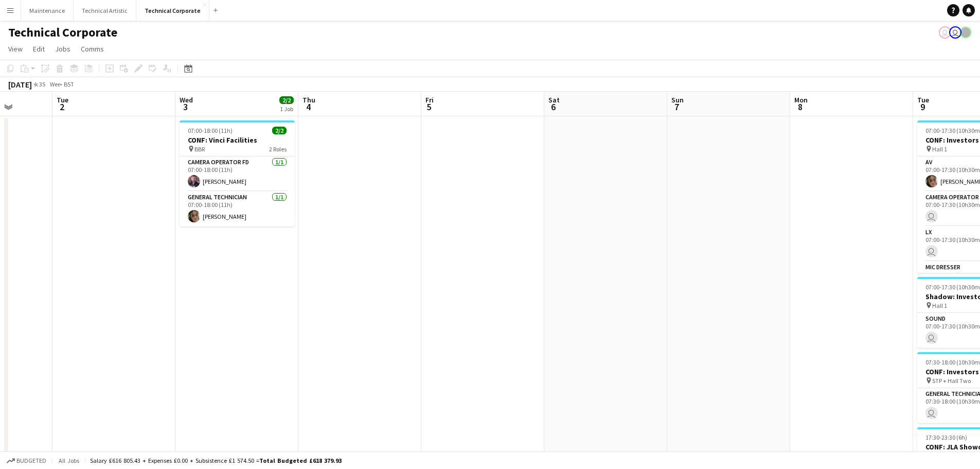
drag, startPoint x: 688, startPoint y: 273, endPoint x: 161, endPoint y: 304, distance: 528.2
click at [161, 304] on app-calendar-viewport "Sat 30 1/1 1 Job Sun 31 Mon 1 Tue 2 Wed 3 2/2 1 Job Thu 4 Fri 5 Sat 6 Sun 7 Mon…" at bounding box center [490, 356] width 980 height 528
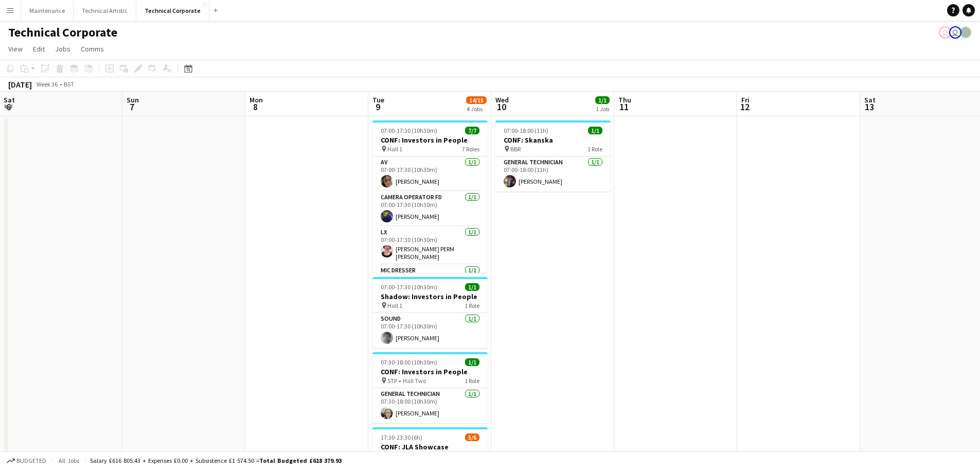
drag, startPoint x: 650, startPoint y: 273, endPoint x: 0, endPoint y: 305, distance: 651.1
click at [0, 303] on app-calendar-viewport "Wed 3 2/2 1 Job Thu 4 Fri 5 Sat 6 Sun 7 Mon 8 Tue 9 14/15 4 Jobs Wed 10 1/1 1 J…" at bounding box center [490, 356] width 980 height 528
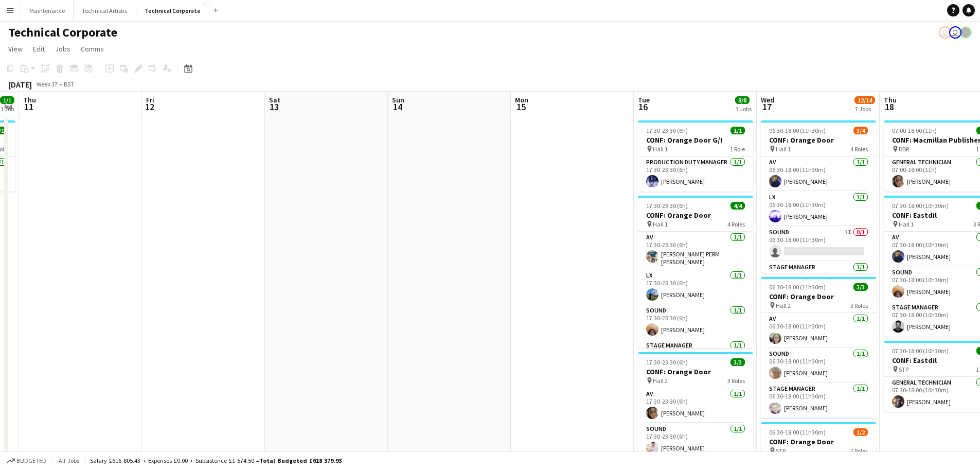
scroll to position [0, 331]
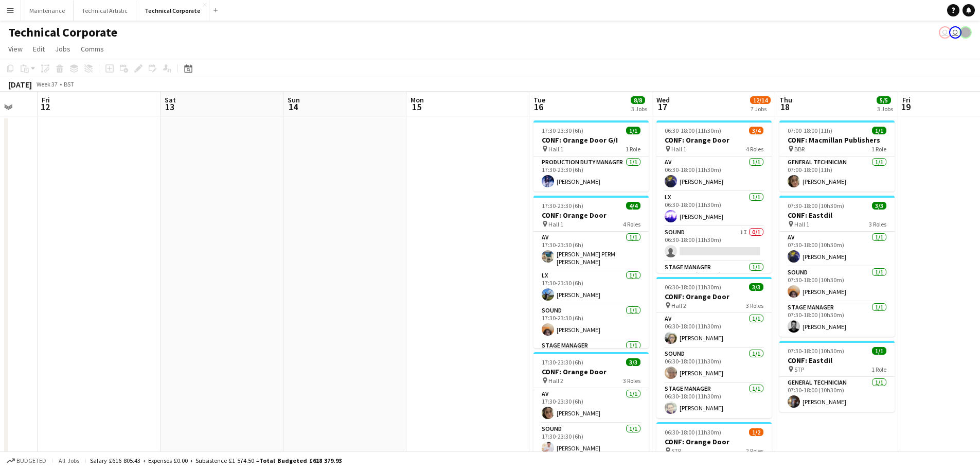
drag, startPoint x: 510, startPoint y: 299, endPoint x: 0, endPoint y: 297, distance: 510.4
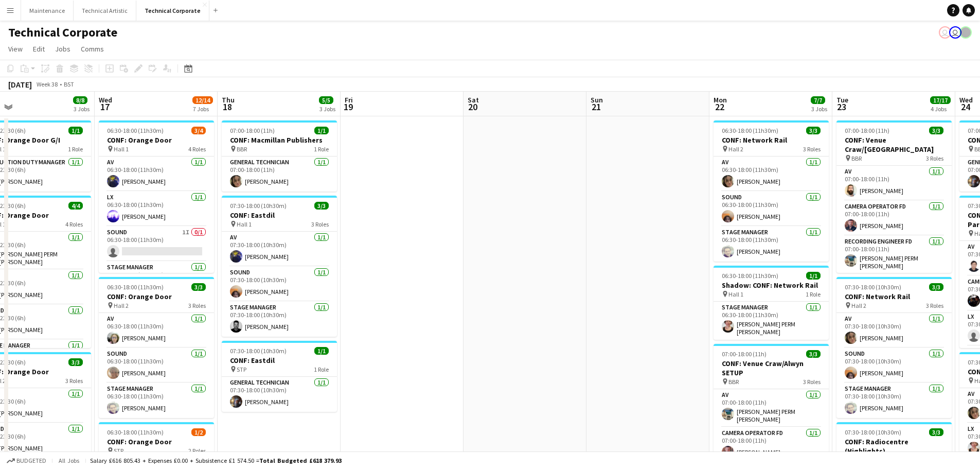
drag, startPoint x: 473, startPoint y: 250, endPoint x: 5, endPoint y: 250, distance: 468.7
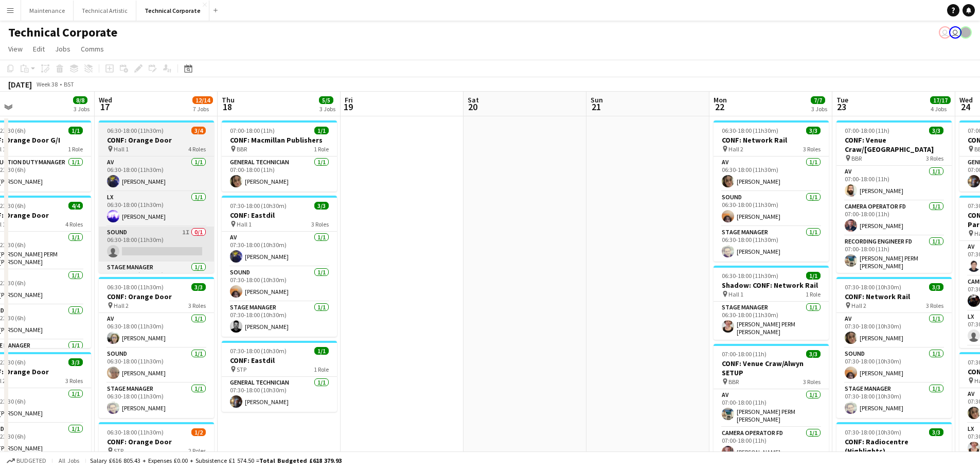
scroll to position [0, 301]
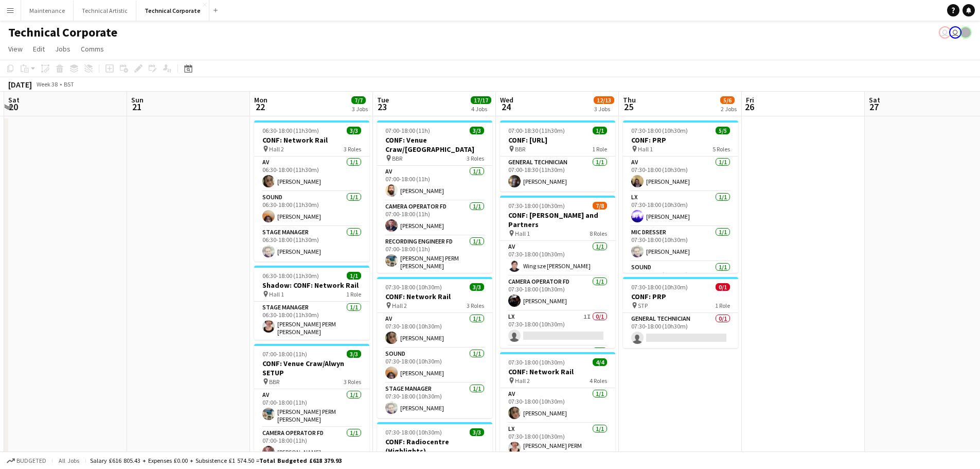
drag, startPoint x: 657, startPoint y: 241, endPoint x: 96, endPoint y: 269, distance: 562.0
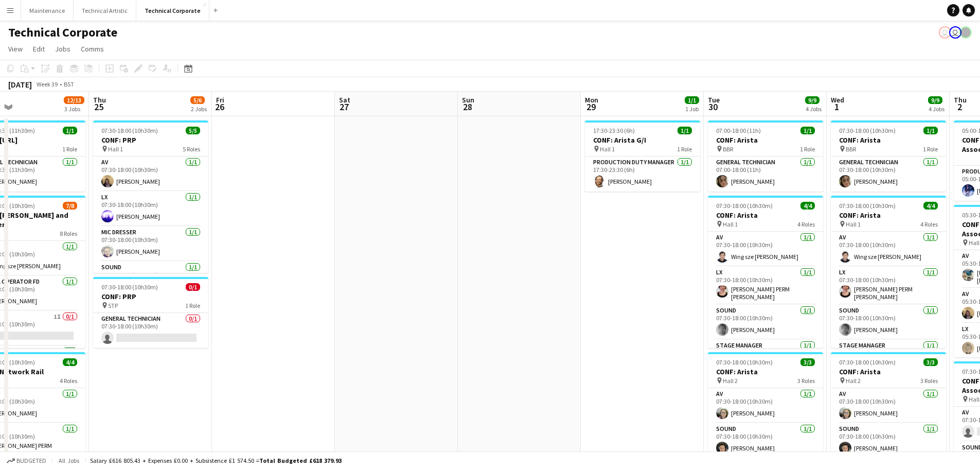
drag, startPoint x: 805, startPoint y: 263, endPoint x: 322, endPoint y: 259, distance: 483.1
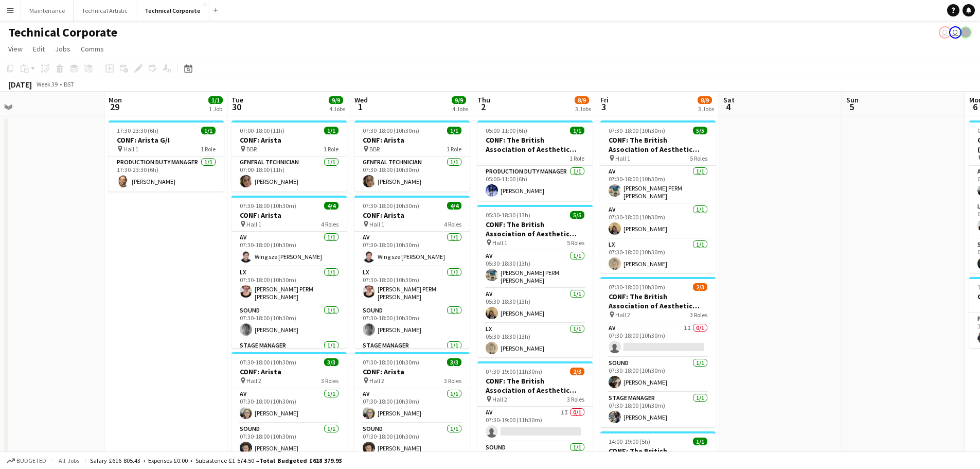
scroll to position [0, 410]
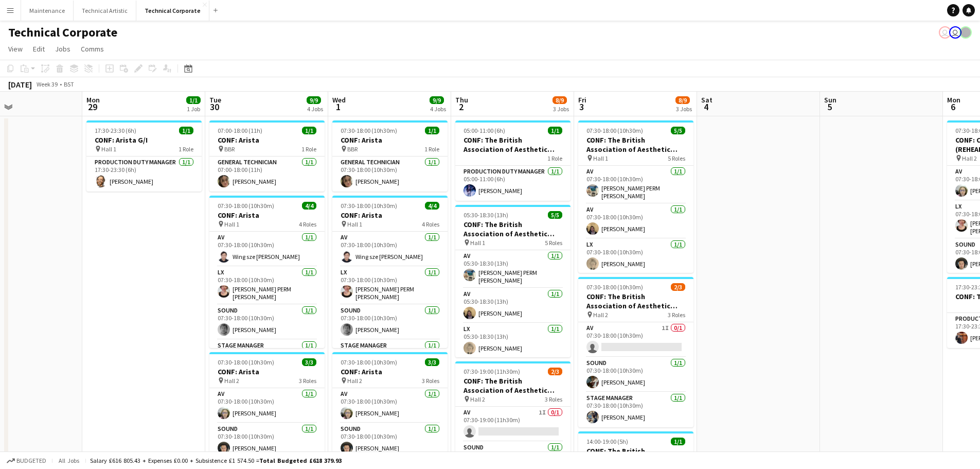
drag, startPoint x: 619, startPoint y: 275, endPoint x: 127, endPoint y: 277, distance: 491.8
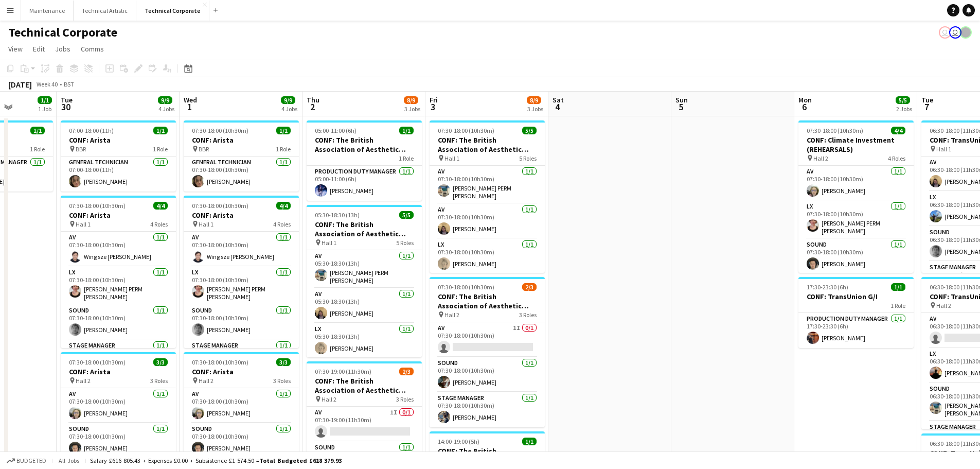
scroll to position [0, 313]
drag, startPoint x: 823, startPoint y: 260, endPoint x: 673, endPoint y: 264, distance: 149.8
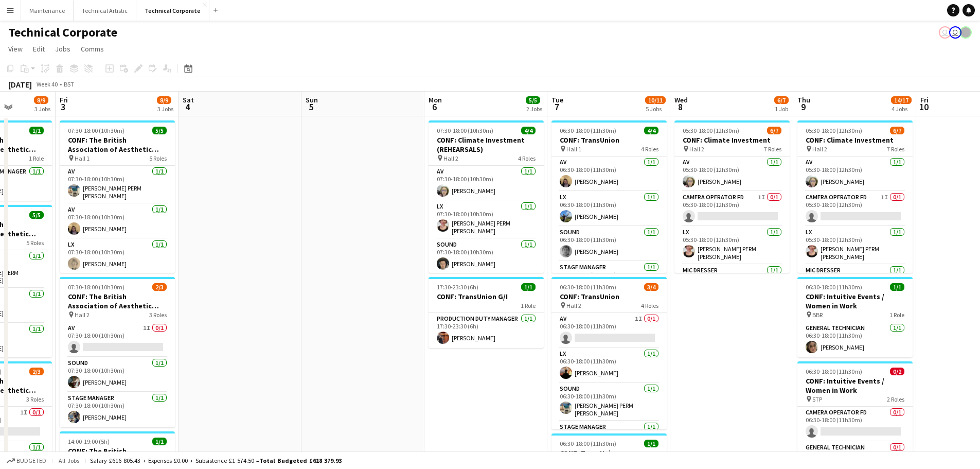
drag, startPoint x: 678, startPoint y: 265, endPoint x: 309, endPoint y: 294, distance: 370.5
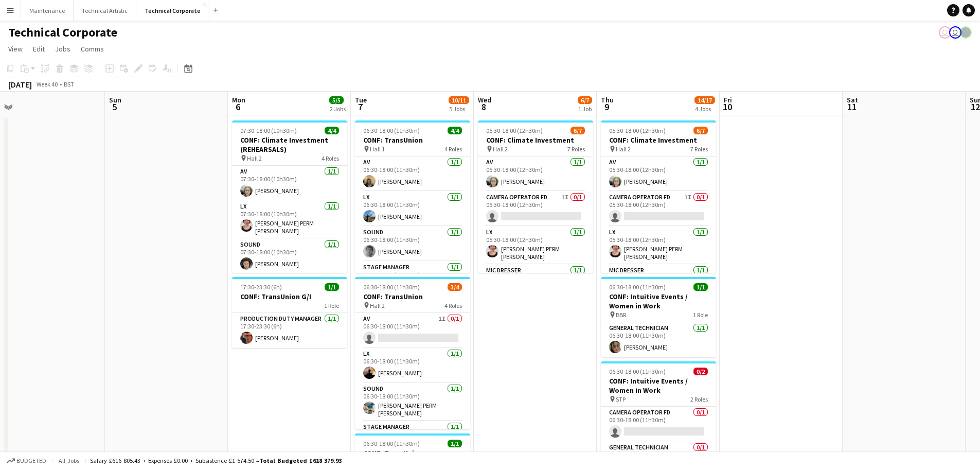
scroll to position [0, 363]
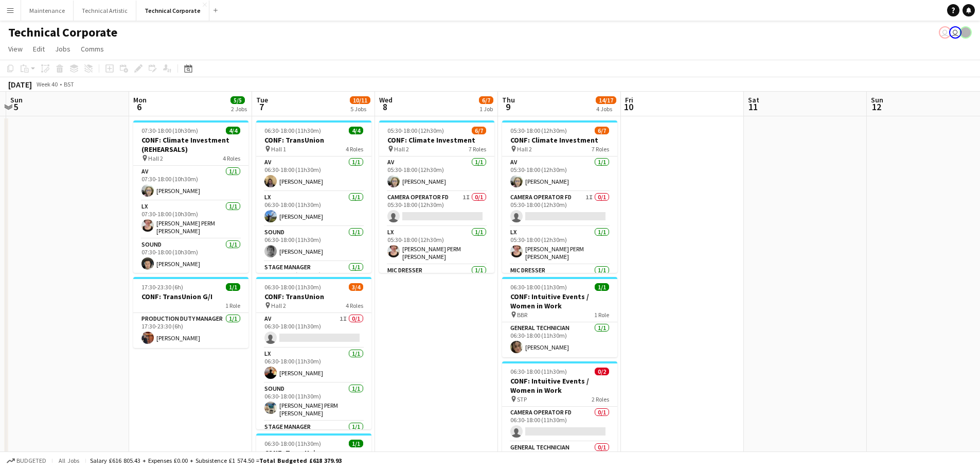
drag, startPoint x: 741, startPoint y: 320, endPoint x: 446, endPoint y: 334, distance: 295.7
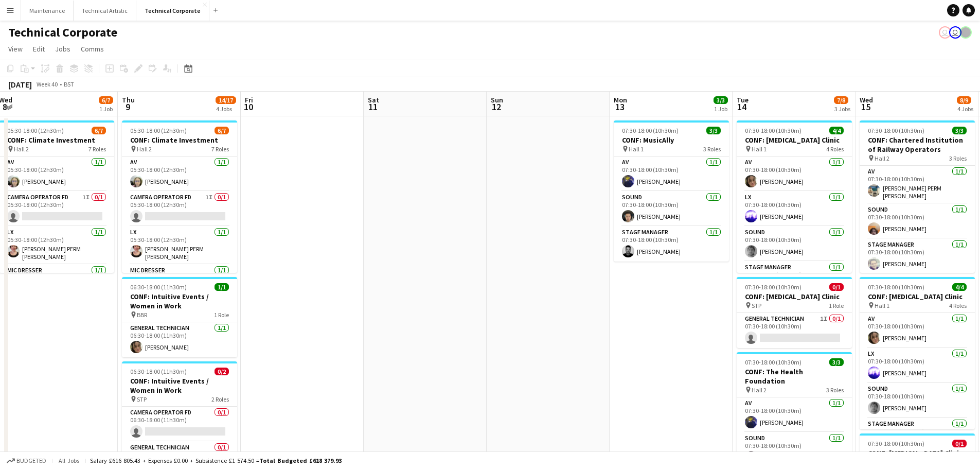
drag, startPoint x: 713, startPoint y: 296, endPoint x: 333, endPoint y: 315, distance: 380.7
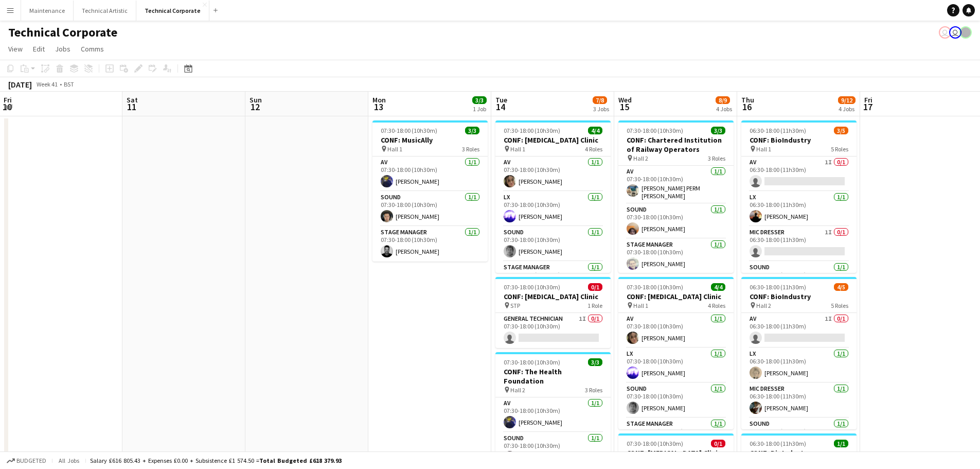
drag, startPoint x: 652, startPoint y: 317, endPoint x: 410, endPoint y: 317, distance: 241.8
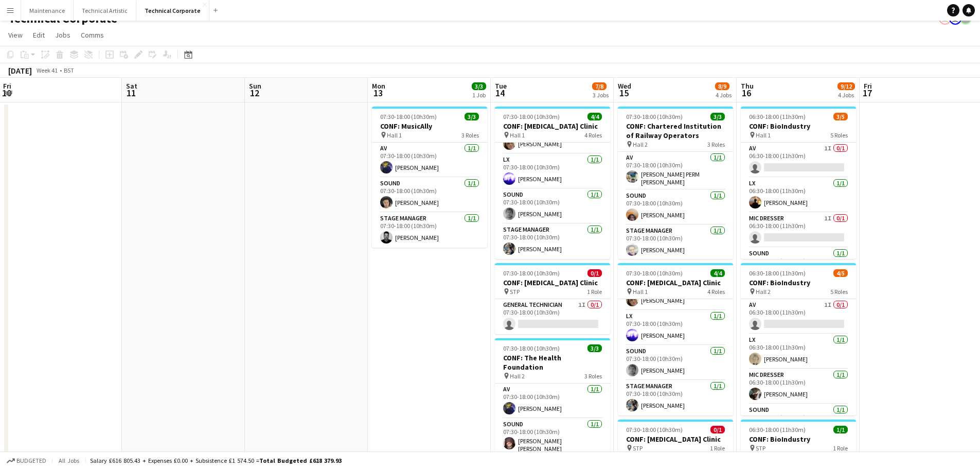
scroll to position [0, 0]
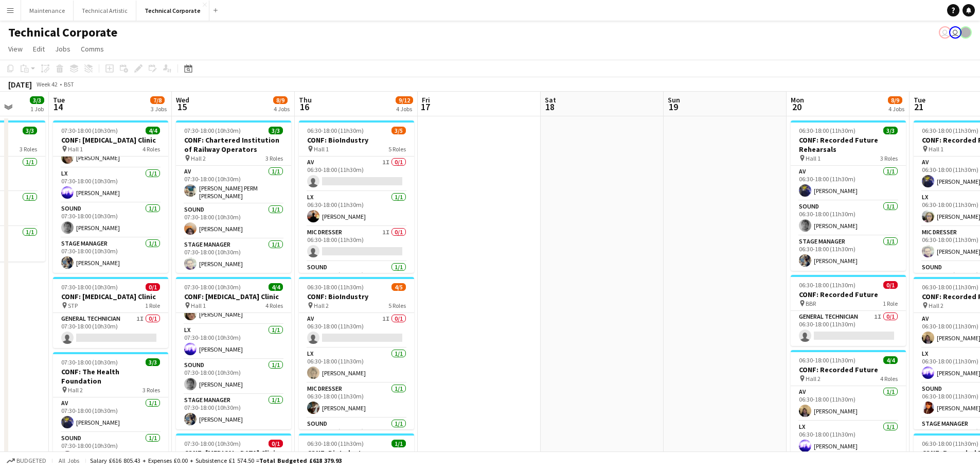
drag, startPoint x: 926, startPoint y: 263, endPoint x: 490, endPoint y: 291, distance: 437.2
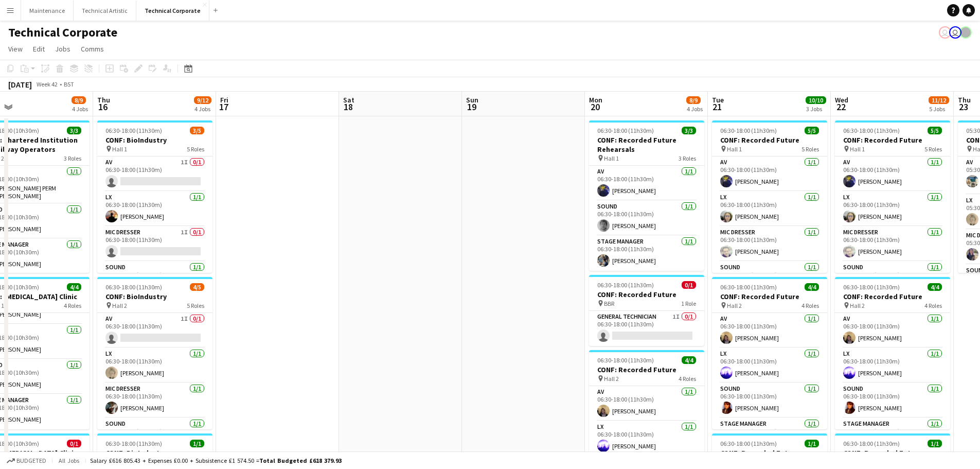
scroll to position [0, 290]
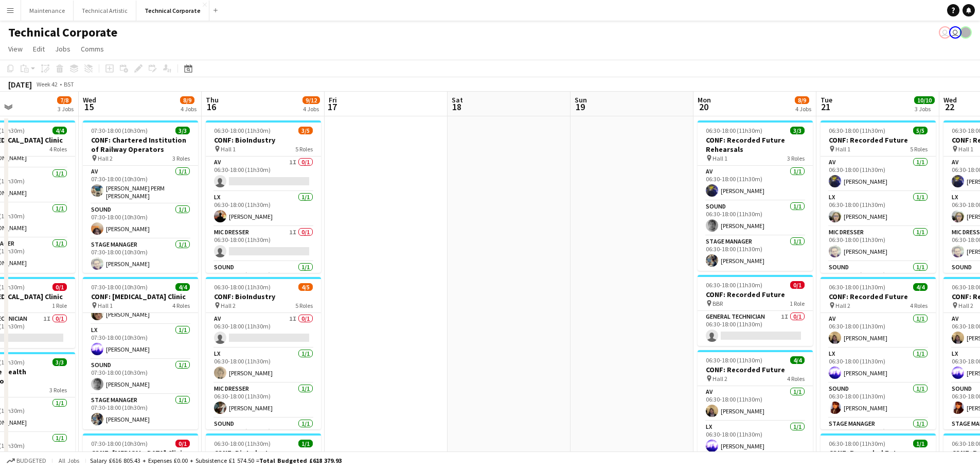
drag, startPoint x: 683, startPoint y: 276, endPoint x: 467, endPoint y: 298, distance: 217.2
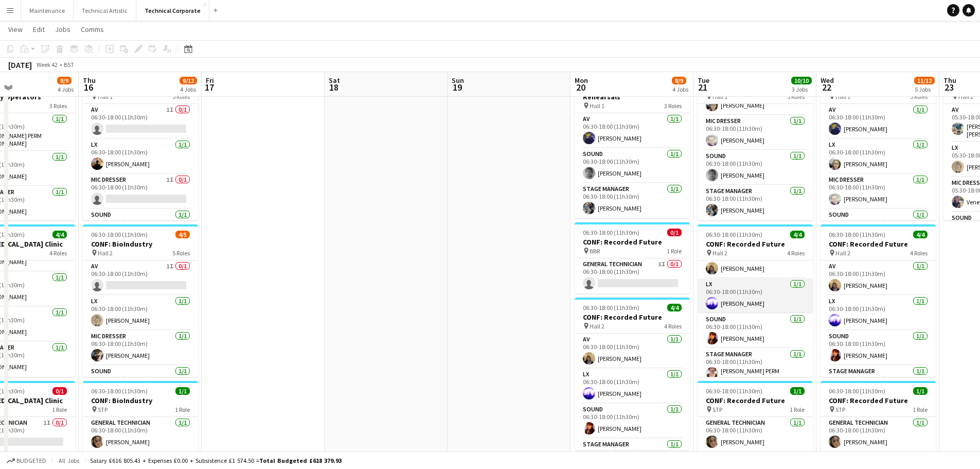
scroll to position [24, 0]
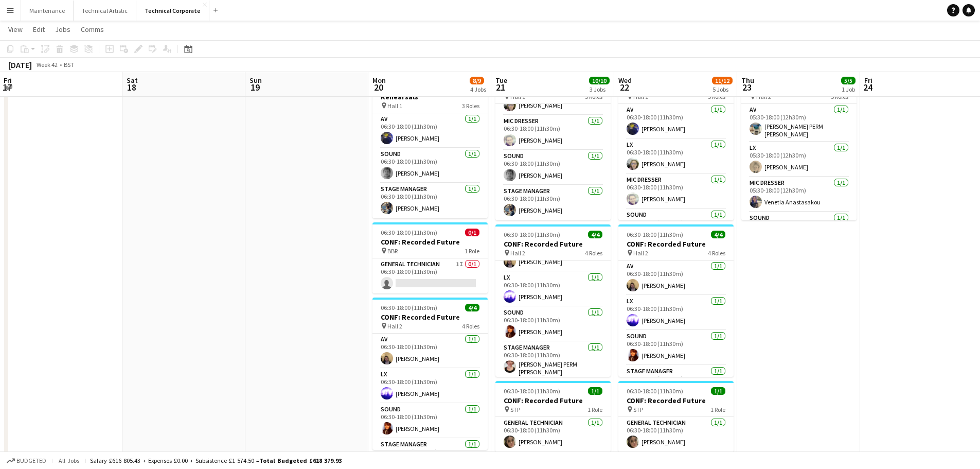
drag, startPoint x: 965, startPoint y: 286, endPoint x: 759, endPoint y: 307, distance: 206.9
click at [477, 307] on app-calendar-viewport "Tue 14 7/8 3 Jobs Wed 15 8/9 4 Jobs Thu 16 9/12 4 Jobs Fri 17 Sat 18 Sun 19 Mon…" at bounding box center [490, 417] width 980 height 857
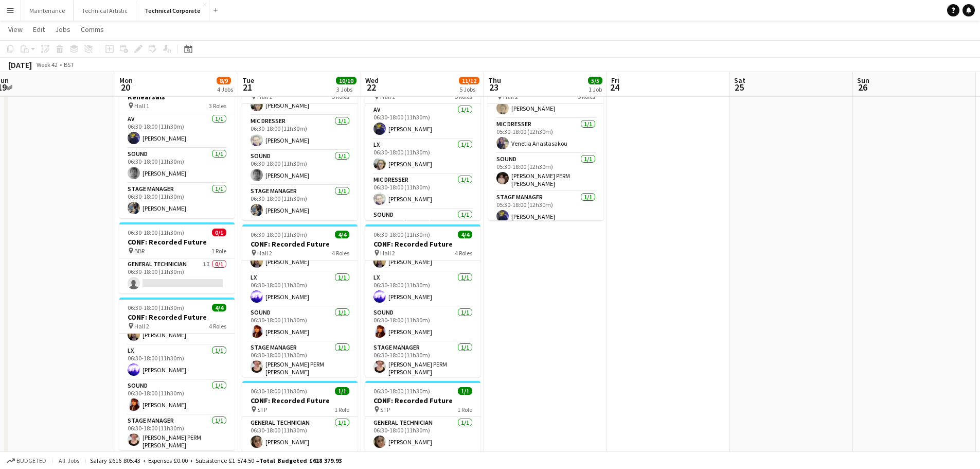
scroll to position [0, 377]
drag, startPoint x: 840, startPoint y: 266, endPoint x: 589, endPoint y: 300, distance: 253.3
click at [477, 300] on app-calendar-viewport "Thu 16 9/12 4 Jobs Fri 17 Sat 18 Sun 19 Mon 20 8/9 4 Jobs Tue 21 10/10 3 Jobs W…" at bounding box center [490, 417] width 980 height 857
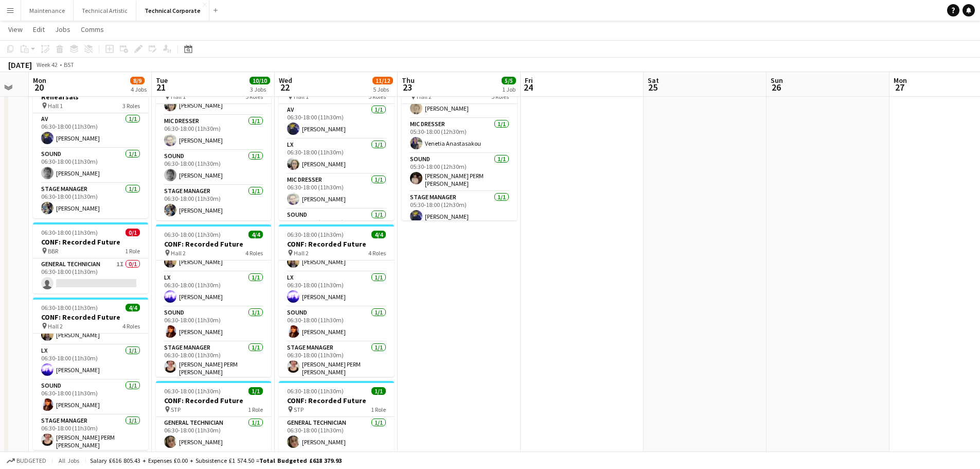
scroll to position [0, 338]
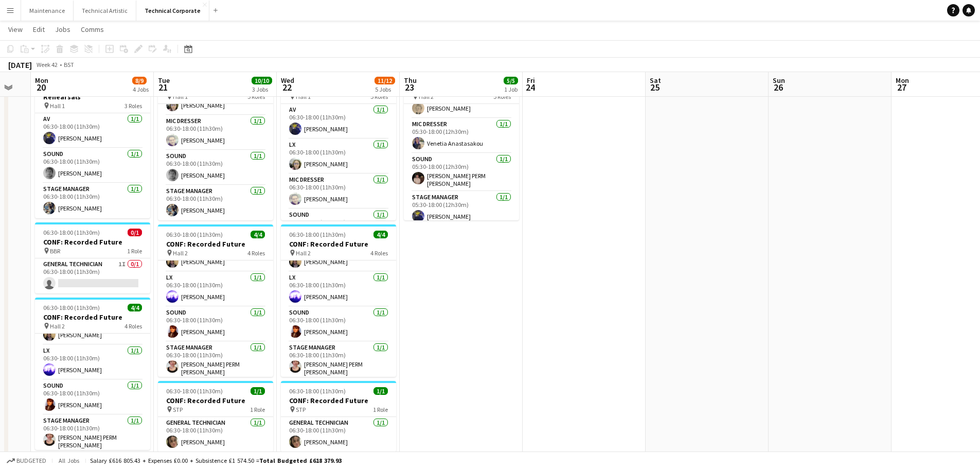
drag, startPoint x: 701, startPoint y: 282, endPoint x: 617, endPoint y: 290, distance: 84.2
click at [477, 290] on app-calendar-viewport "Fri 17 Sat 18 Sun 19 Mon 20 8/9 4 Jobs Tue 21 10/10 3 Jobs Wed 22 11/12 5 Jobs …" at bounding box center [490, 417] width 980 height 857
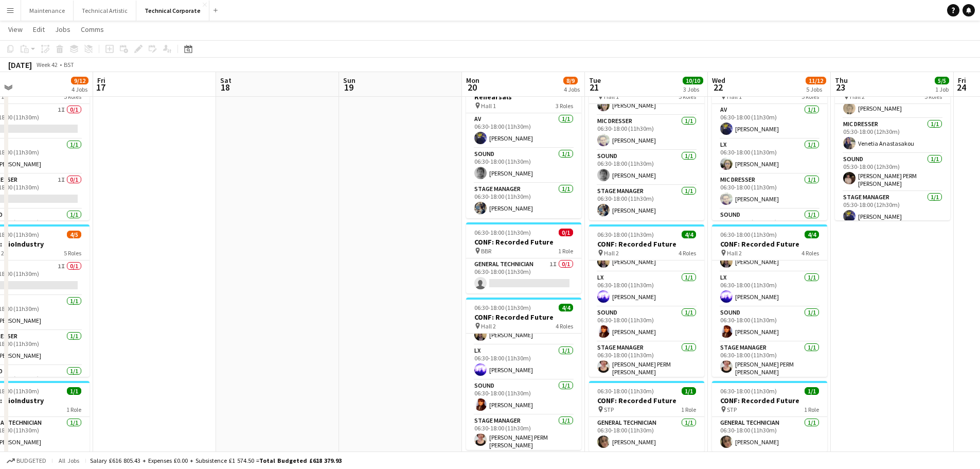
drag, startPoint x: 503, startPoint y: 299, endPoint x: 930, endPoint y: 256, distance: 428.7
click at [477, 256] on app-calendar-viewport "Tue 14 7/8 3 Jobs Wed 15 8/9 4 Jobs Thu 16 9/12 4 Jobs Fri 17 Sat 18 Sun 19 Mon…" at bounding box center [490, 417] width 980 height 857
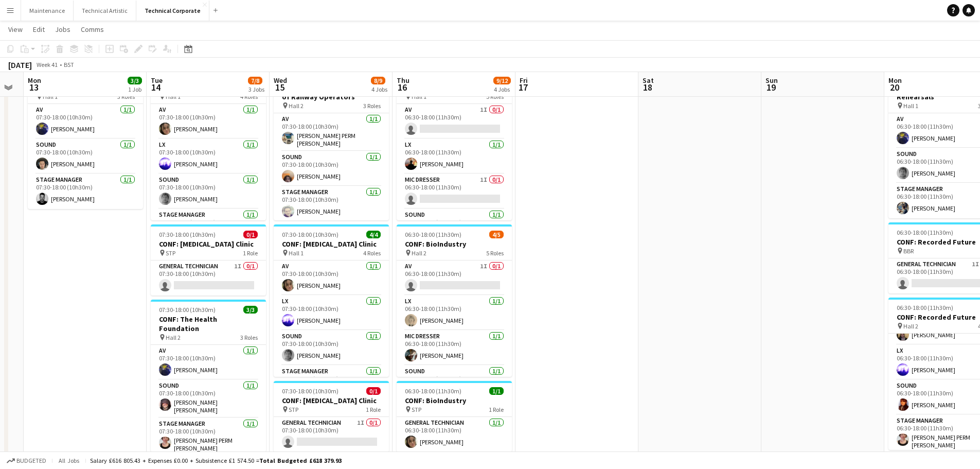
scroll to position [0, 219]
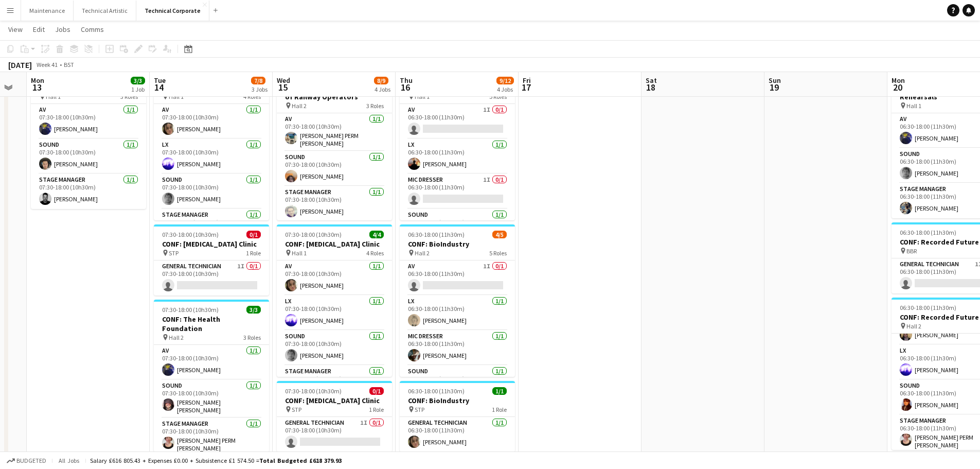
drag, startPoint x: 252, startPoint y: 258, endPoint x: 674, endPoint y: 252, distance: 422.9
click at [477, 252] on app-calendar-viewport "Sat 11 Sun 12 Mon 13 3/3 1 Job Tue 14 7/8 3 Jobs Wed 15 8/9 4 Jobs Thu 16 9/12 …" at bounding box center [490, 417] width 980 height 857
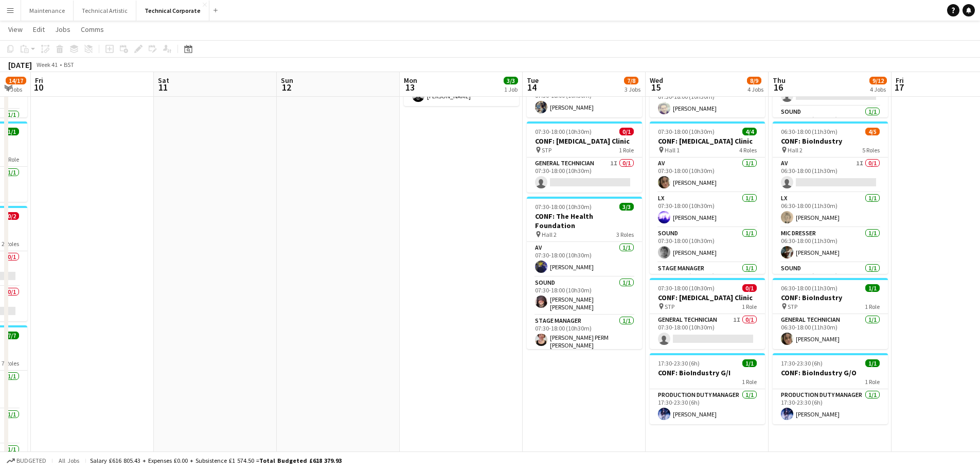
scroll to position [0, 323]
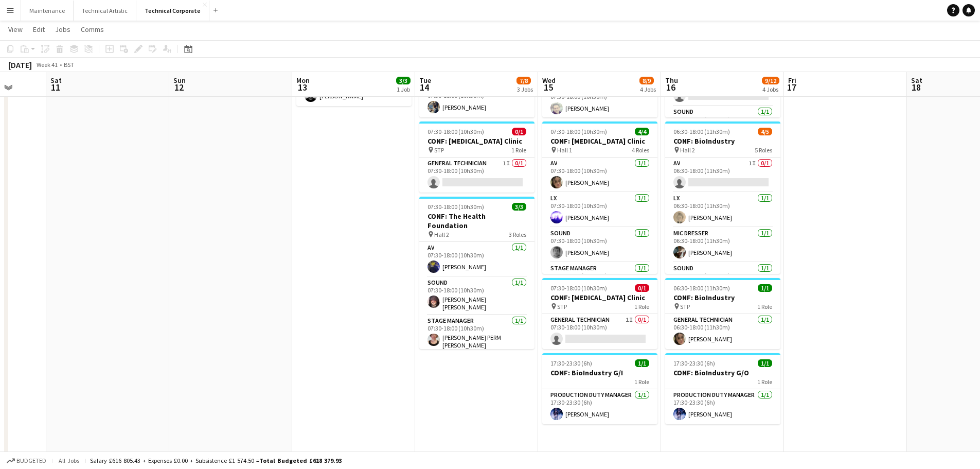
drag, startPoint x: 121, startPoint y: 358, endPoint x: 393, endPoint y: 383, distance: 272.9
click at [386, 383] on app-calendar-viewport "Wed 8 6/7 1 Job Thu 9 14/17 4 Jobs Fri 10 Sat 11 Sun 12 Mon 13 3/3 1 Job Tue 14…" at bounding box center [490, 314] width 980 height 857
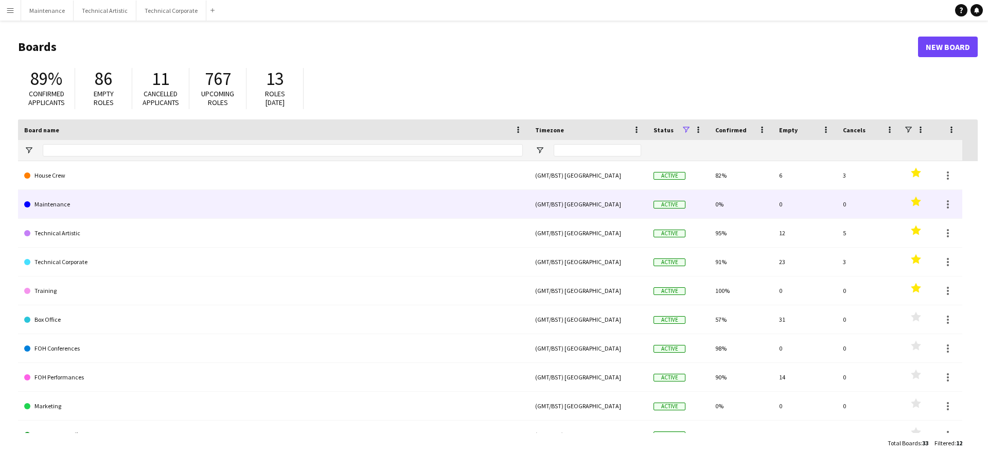
click at [72, 200] on link "Maintenance" at bounding box center [273, 204] width 499 height 29
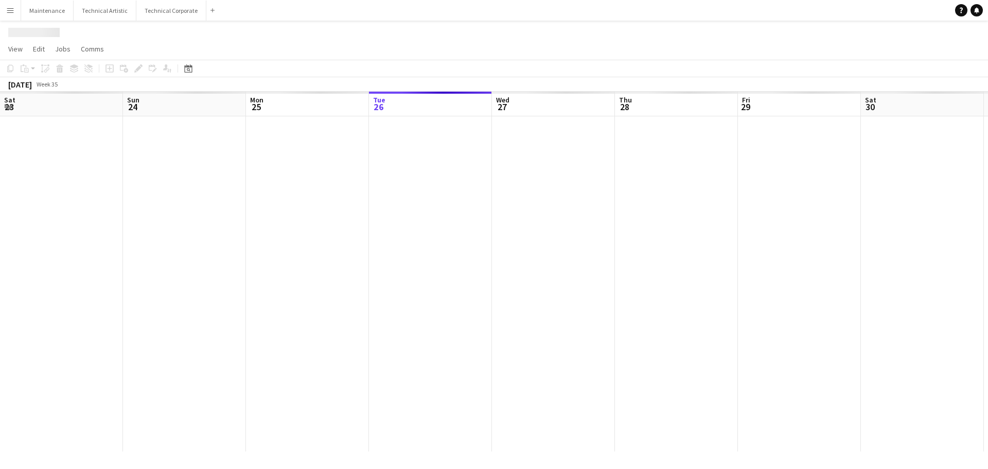
scroll to position [0, 246]
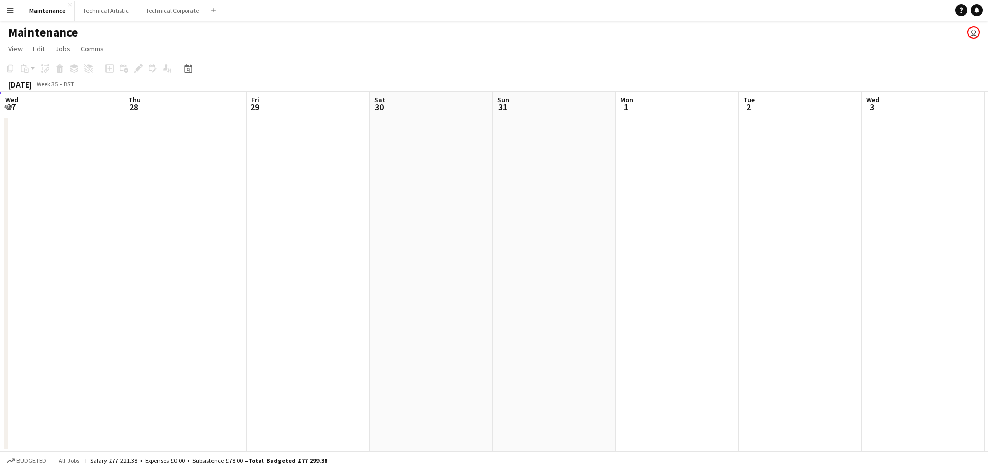
drag, startPoint x: 510, startPoint y: 278, endPoint x: 465, endPoint y: 308, distance: 54.2
click at [220, 295] on app-calendar-viewport "Sun 24 Mon 25 Tue 26 Wed 27 Thu 28 Fri 29 Sat 30 Sun 31 Mon 1 Tue 2 Wed 3 Thu 4…" at bounding box center [494, 272] width 988 height 360
drag, startPoint x: 519, startPoint y: 275, endPoint x: 93, endPoint y: 290, distance: 426.2
click at [93, 290] on app-calendar-viewport "Tue 26 Wed 27 Thu 28 Fri 29 Sat 30 Sun 31 Mon 1 Tue 2 Wed 3 Thu 4 Fri 5 Sat 6 S…" at bounding box center [494, 272] width 988 height 360
drag, startPoint x: 483, startPoint y: 261, endPoint x: 28, endPoint y: 311, distance: 457.6
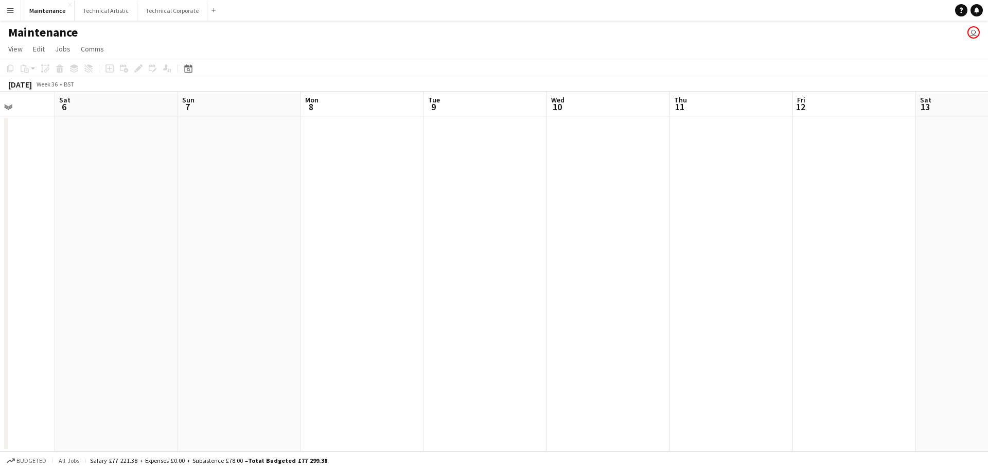
click at [18, 312] on app-calendar-viewport "Wed 3 Thu 4 Fri 5 Sat 6 Sun 7 Mon 8 Tue 9 Wed 10 Thu 11 Fri 12 Sat 13 Sun 14 Mo…" at bounding box center [494, 272] width 988 height 360
drag, startPoint x: 438, startPoint y: 294, endPoint x: 57, endPoint y: 334, distance: 383.8
click at [0, 327] on app-calendar-viewport "Sun 7 Mon 8 Tue 9 Wed 10 Thu 11 Fri 12 Sat 13 Sun 14 Mon 15 Tue 16 Wed 17 Thu 1…" at bounding box center [494, 272] width 988 height 360
drag, startPoint x: 465, startPoint y: 302, endPoint x: 51, endPoint y: 340, distance: 414.9
click at [51, 340] on app-calendar-viewport "Wed 10 Thu 11 Fri 12 Sat 13 Sun 14 Mon 15 Tue 16 Wed 17 Thu 18 Fri 19 Sat 20 Su…" at bounding box center [494, 272] width 988 height 360
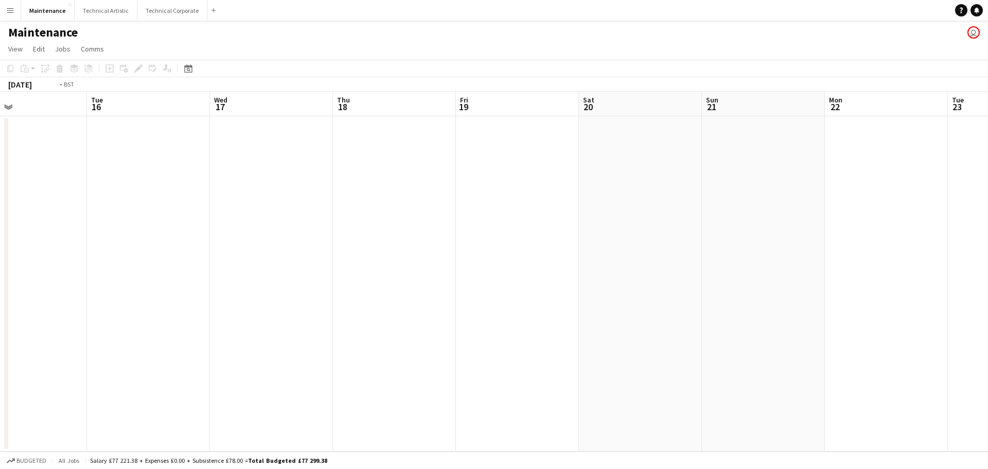
drag, startPoint x: 246, startPoint y: 314, endPoint x: 54, endPoint y: 334, distance: 193.5
click at [55, 334] on app-calendar-viewport "Fri 12 Sat 13 Sun 14 Mon 15 Tue 16 Wed 17 Thu 18 Fri 19 Sat 20 Sun 21 Mon 22 Tu…" at bounding box center [494, 272] width 988 height 360
drag, startPoint x: 562, startPoint y: 297, endPoint x: 112, endPoint y: 331, distance: 450.9
click at [99, 328] on app-calendar-viewport "Mon 15 Tue 16 Wed 17 Thu 18 Fri 19 Sat 20 Sun 21 Mon 22 Tue 23 Wed 24 Thu 25 Fr…" at bounding box center [494, 272] width 988 height 360
drag, startPoint x: 282, startPoint y: 282, endPoint x: 100, endPoint y: 310, distance: 183.6
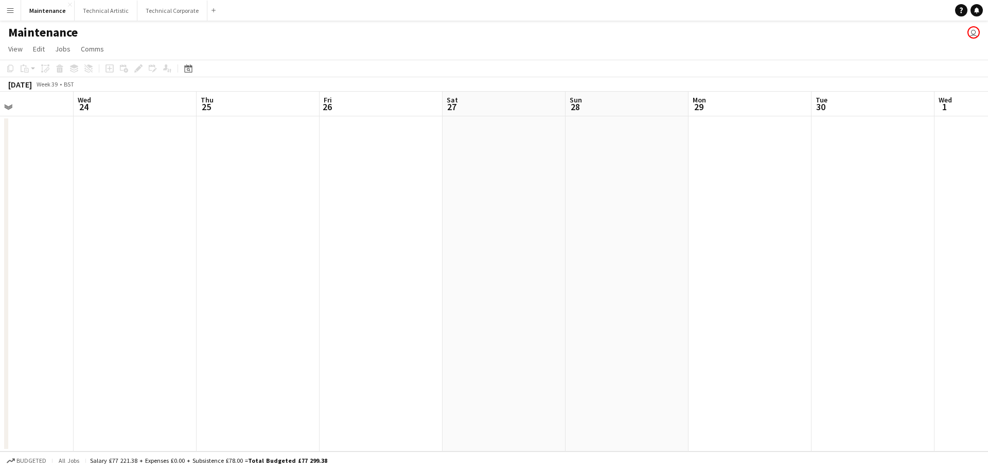
click at [104, 310] on app-calendar-viewport "Sat 20 Sun 21 Mon 22 Tue 23 Wed 24 Thu 25 Fri 26 Sat 27 Sun 28 Mon 29 Tue 30 We…" at bounding box center [494, 272] width 988 height 360
drag, startPoint x: 685, startPoint y: 266, endPoint x: 236, endPoint y: 310, distance: 450.7
click at [157, 311] on app-calendar-viewport "Thu 25 Fri 26 Sat 27 Sun 28 Mon 29 Tue 30 Wed 1 Thu 2 Fri 3 Sat 4 Sun 5 Mon 6 T…" at bounding box center [494, 272] width 988 height 360
drag, startPoint x: 775, startPoint y: 271, endPoint x: 353, endPoint y: 308, distance: 423.5
click at [309, 309] on app-calendar-viewport "Mon 29 Tue 30 Wed 1 Thu 2 Fri 3 Sat 4 Sun 5 Mon 6 Tue 7 Wed 8 Thu 9 Fri 10 Sat …" at bounding box center [494, 272] width 988 height 360
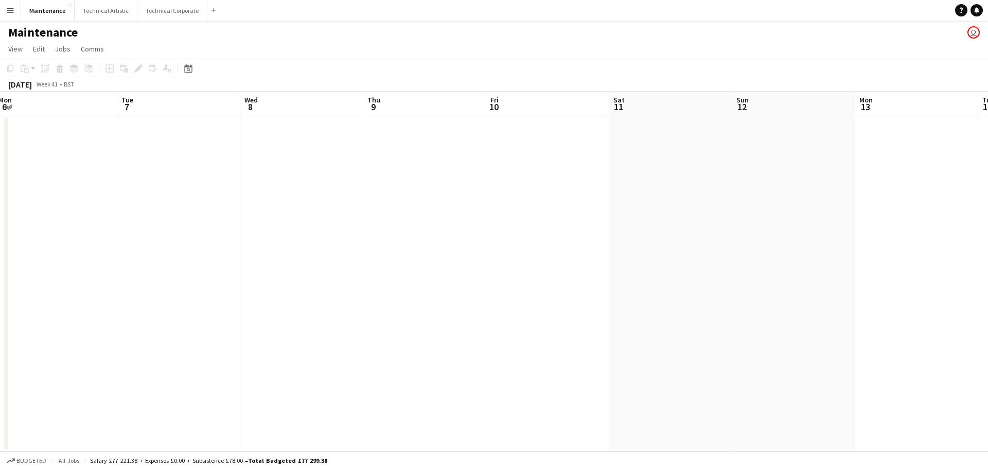
drag, startPoint x: 761, startPoint y: 271, endPoint x: 277, endPoint y: 279, distance: 484.2
click at [287, 290] on app-calendar-viewport "Fri 3 Sat 4 Sun 5 Mon 6 Tue 7 Wed 8 Thu 9 Fri 10 Sat 11 Sun 12 Mon 13 Tue 14 We…" at bounding box center [494, 272] width 988 height 360
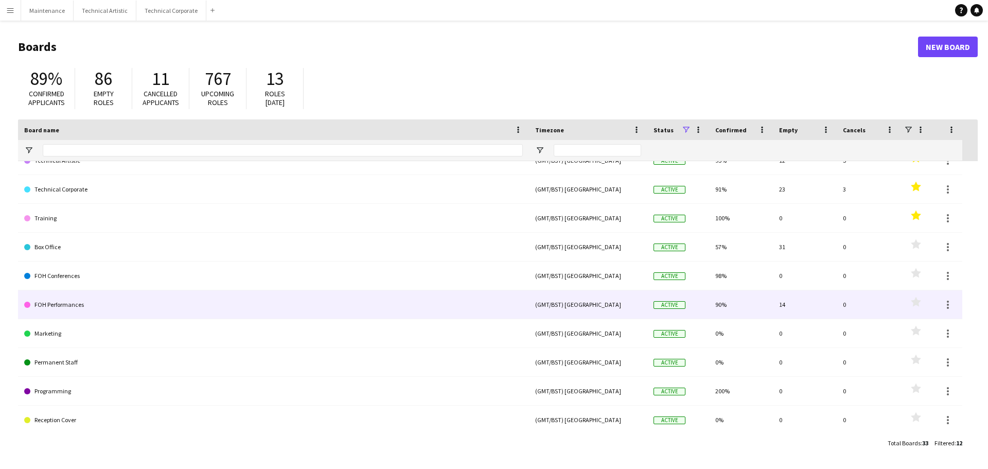
scroll to position [74, 0]
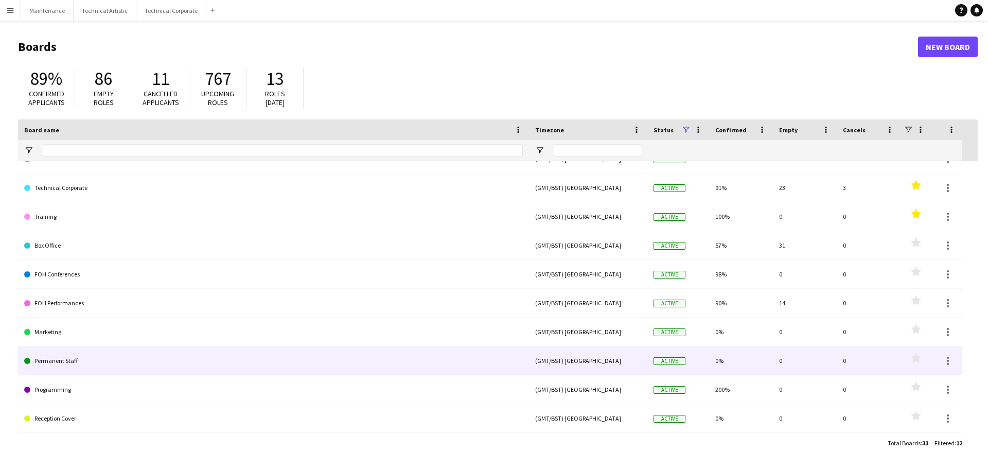
click at [69, 362] on link "Permanent Staff" at bounding box center [273, 360] width 499 height 29
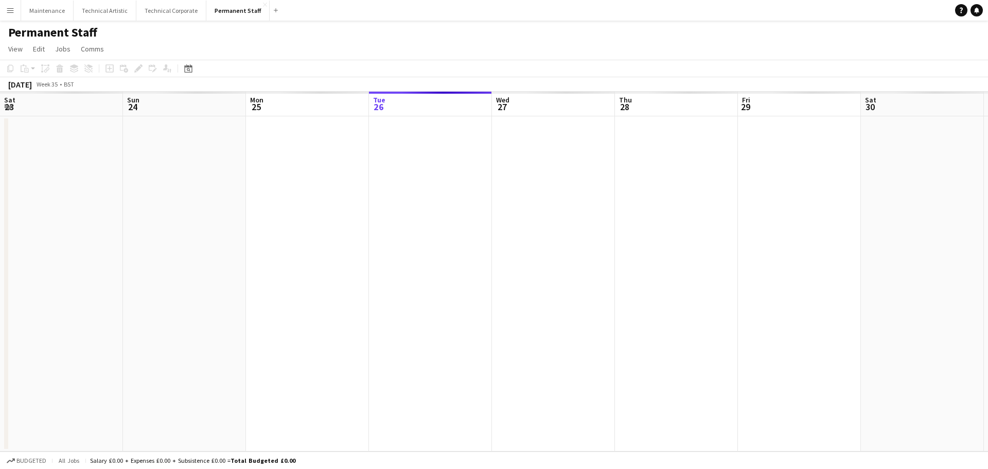
scroll to position [0, 246]
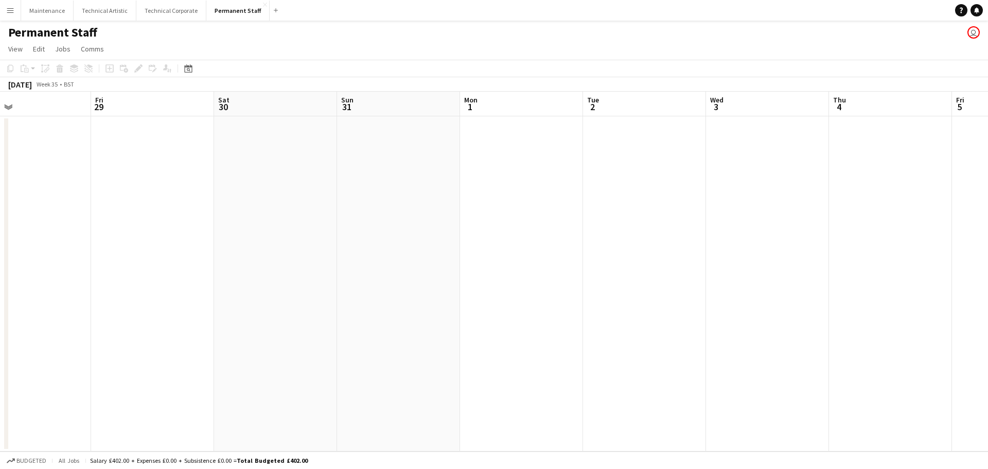
drag, startPoint x: 395, startPoint y: 217, endPoint x: 77, endPoint y: 258, distance: 321.2
click at [77, 257] on app-calendar-viewport "Mon 25 Tue 26 Wed 27 Thu 28 Fri 29 Sat 30 Sun 31 Mon 1 Tue 2 Wed 3 Thu 4 Fri 5 …" at bounding box center [494, 272] width 988 height 360
drag, startPoint x: 632, startPoint y: 219, endPoint x: 172, endPoint y: 309, distance: 468.7
click at [165, 301] on app-calendar-viewport "Tue 26 Wed 27 Thu 28 Fri 29 Sat 30 Sun 31 Mon 1 Tue 2 Wed 3 Thu 4 Fri 5 Sat 6 S…" at bounding box center [494, 272] width 988 height 360
drag, startPoint x: 620, startPoint y: 259, endPoint x: 111, endPoint y: 286, distance: 510.5
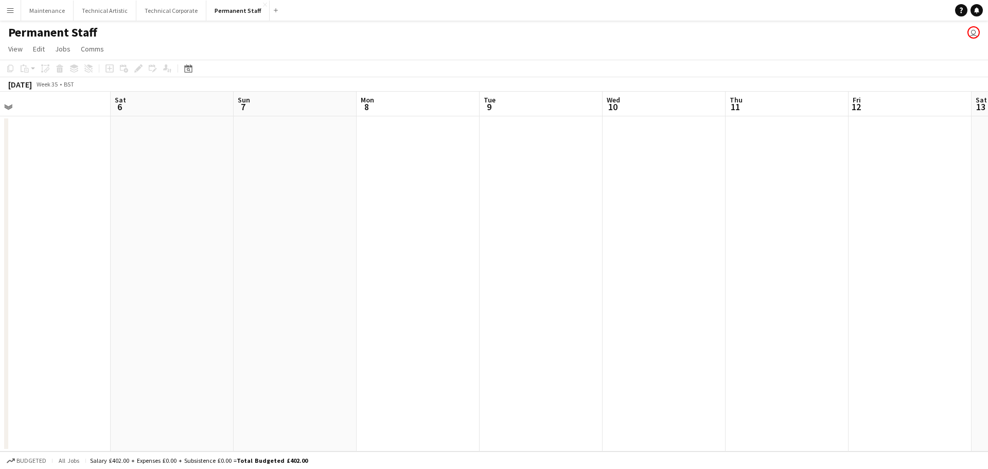
click at [112, 292] on app-calendar-viewport "Tue 2 Wed 3 Thu 4 Fri 5 Sat 6 Sun 7 Mon 8 Tue 9 Wed 10 Thu 11 Fri 12 Sat 13 Sun…" at bounding box center [494, 272] width 988 height 360
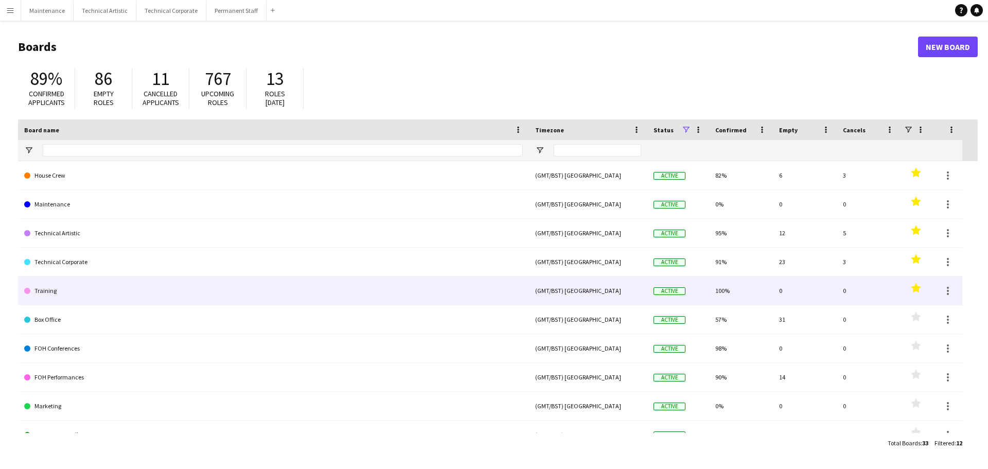
click at [60, 287] on link "Training" at bounding box center [273, 290] width 499 height 29
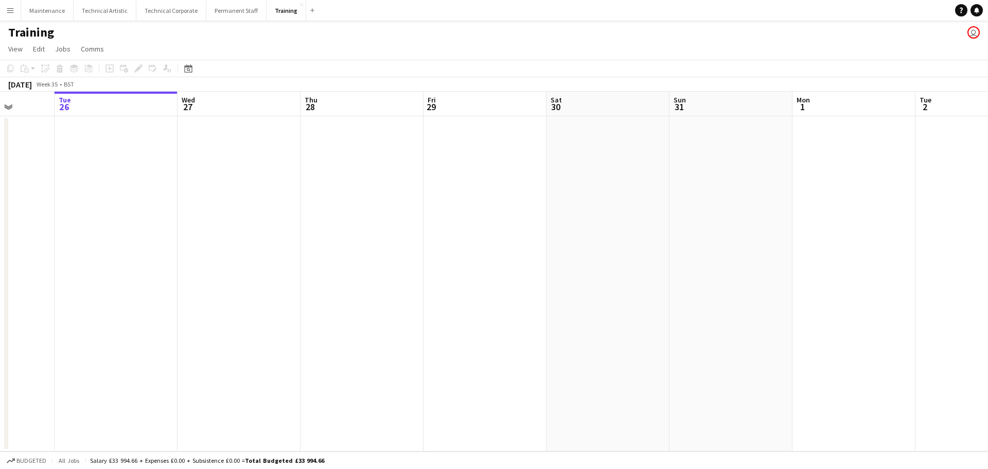
drag, startPoint x: 372, startPoint y: 276, endPoint x: 68, endPoint y: 280, distance: 303.6
click at [10, 281] on app-calendar-viewport "Sat 23 Sun 24 Mon 25 Tue 26 Wed 27 Thu 28 Fri 29 Sat 30 Sun 31 Mon 1 Tue 2 Wed …" at bounding box center [494, 272] width 988 height 360
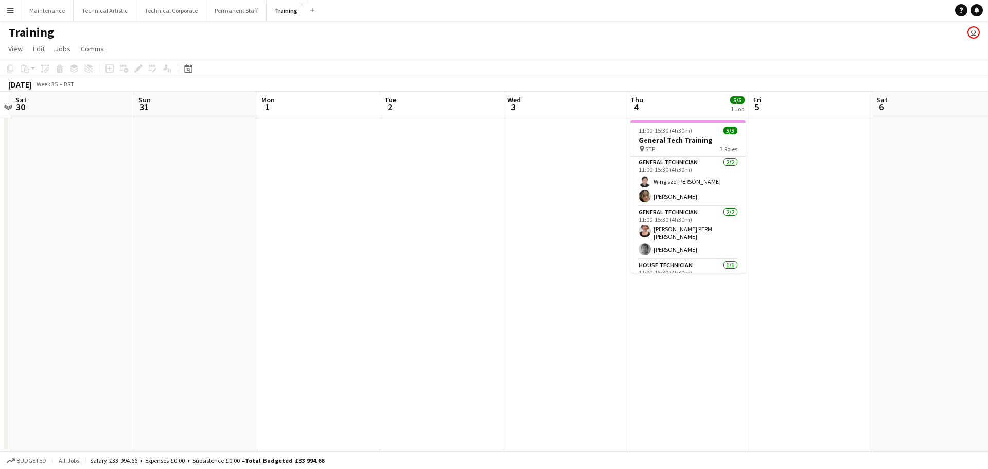
scroll to position [0, 384]
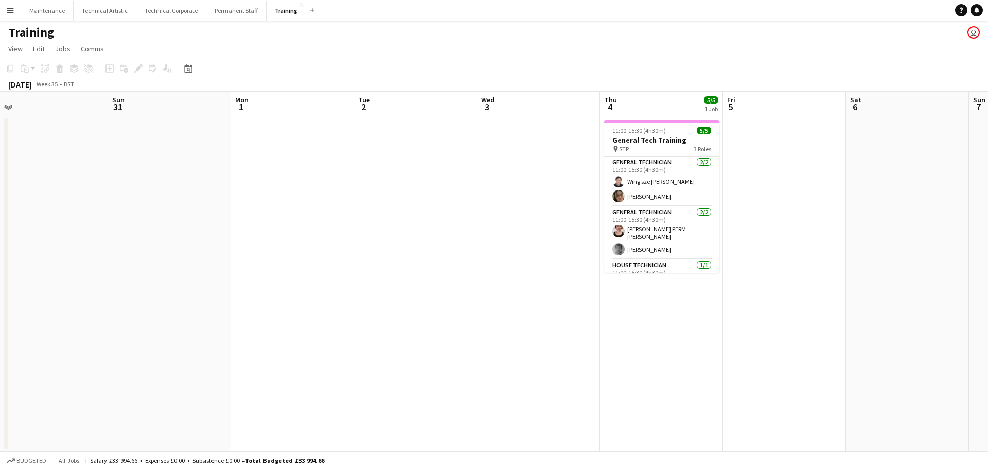
drag, startPoint x: 363, startPoint y: 272, endPoint x: 95, endPoint y: 295, distance: 268.6
click at [94, 296] on app-calendar-viewport "Wed 27 Thu 28 Fri 29 Sat 30 Sun 31 Mon 1 Tue 2 Wed 3 Thu 4 5/5 1 Job Fri 5 Sat …" at bounding box center [494, 272] width 988 height 360
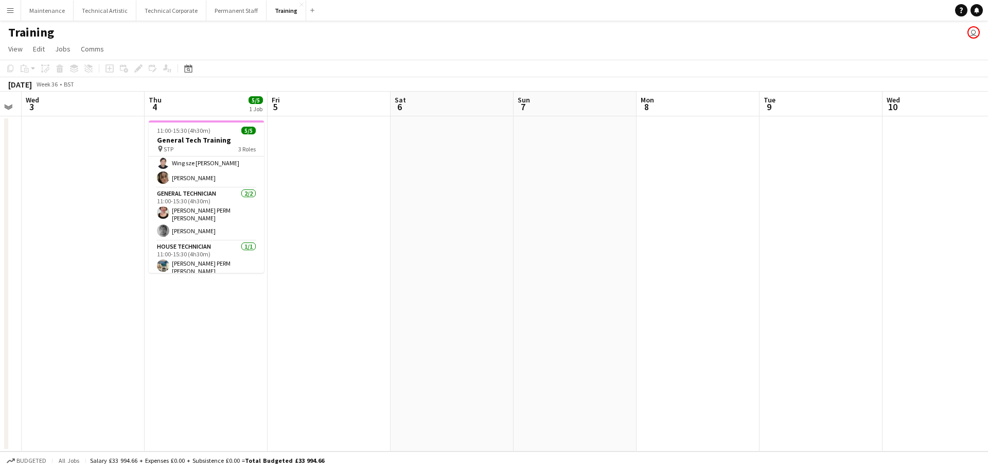
scroll to position [0, 349]
drag, startPoint x: 843, startPoint y: 277, endPoint x: 387, endPoint y: 371, distance: 466.0
click at [387, 371] on app-calendar-viewport "Sun 31 Mon 1 Tue 2 Wed 3 Thu 4 5/5 1 Job Fri 5 Sat 6 Sun 7 Mon 8 Tue 9 Wed 10 T…" at bounding box center [494, 272] width 988 height 360
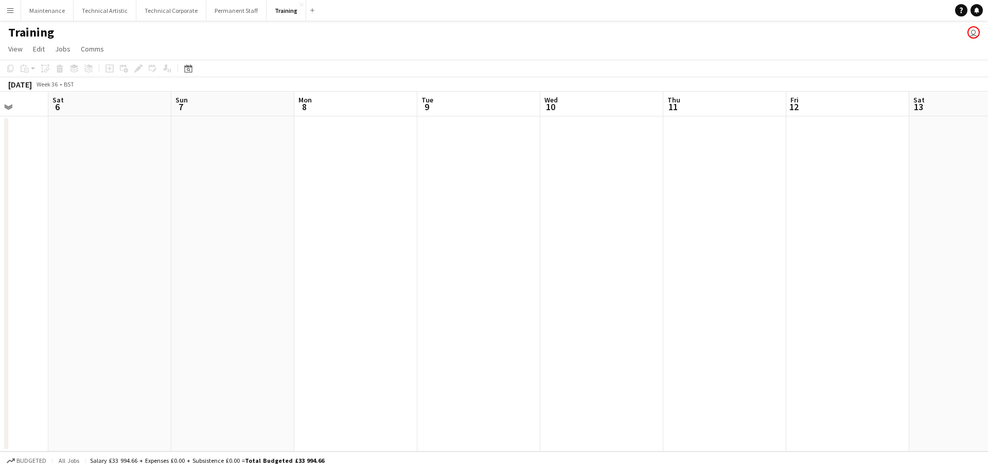
drag, startPoint x: 745, startPoint y: 278, endPoint x: 303, endPoint y: 292, distance: 442.7
click at [245, 310] on app-calendar-viewport "Wed 3 Thu 4 5/5 1 Job Fri 5 Sat 6 Sun 7 Mon 8 Tue 9 Wed 10 Thu 11 Fri 12 Sat 13…" at bounding box center [494, 272] width 988 height 360
drag, startPoint x: 666, startPoint y: 260, endPoint x: 285, endPoint y: 308, distance: 383.7
click at [209, 313] on app-calendar-viewport "Sun 7 Mon 8 Tue 9 Wed 10 Thu 11 Fri 12 Sat 13 Sun 14 Mon 15 Tue 16 Wed 17 Thu 1…" at bounding box center [494, 272] width 988 height 360
drag, startPoint x: 591, startPoint y: 277, endPoint x: 147, endPoint y: 300, distance: 444.6
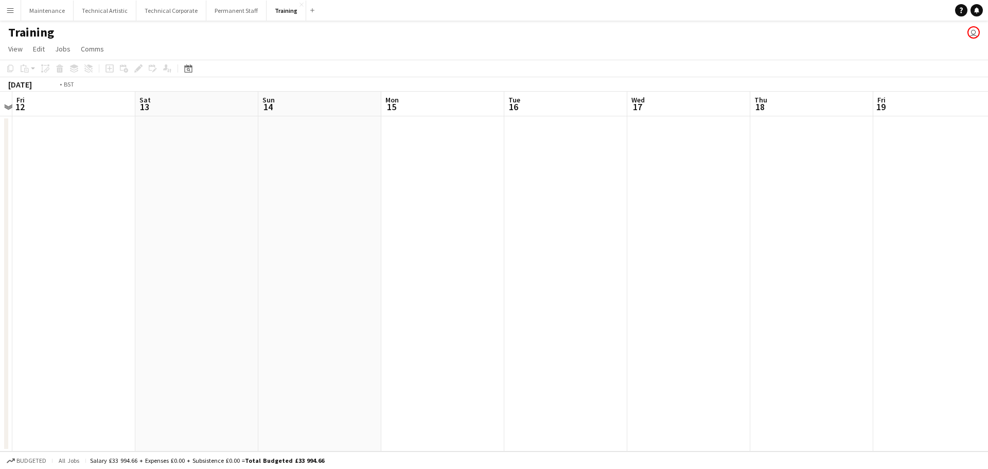
click at [138, 300] on app-calendar-viewport "Tue 9 Wed 10 Thu 11 Fri 12 Sat 13 Sun 14 Mon 15 Tue 16 Wed 17 Thu 18 Fri 19 Sat…" at bounding box center [494, 272] width 988 height 360
drag, startPoint x: 657, startPoint y: 294, endPoint x: 752, endPoint y: 261, distance: 100.1
click at [299, 300] on app-calendar-viewport "Wed 17 Thu 18 Fri 19 Sat 20 Sun 21 Mon 22 Tue 23 Wed 24 Thu 25 Fri 26 Sat 27 Su…" at bounding box center [494, 272] width 988 height 360
drag, startPoint x: 866, startPoint y: 259, endPoint x: 479, endPoint y: 279, distance: 387.9
click at [362, 276] on app-calendar-viewport "Sun 21 Mon 22 Tue 23 Wed 24 Thu 25 Fri 26 Sat 27 Sun 28 Mon 29 Tue 30 Wed 1 Thu…" at bounding box center [494, 272] width 988 height 360
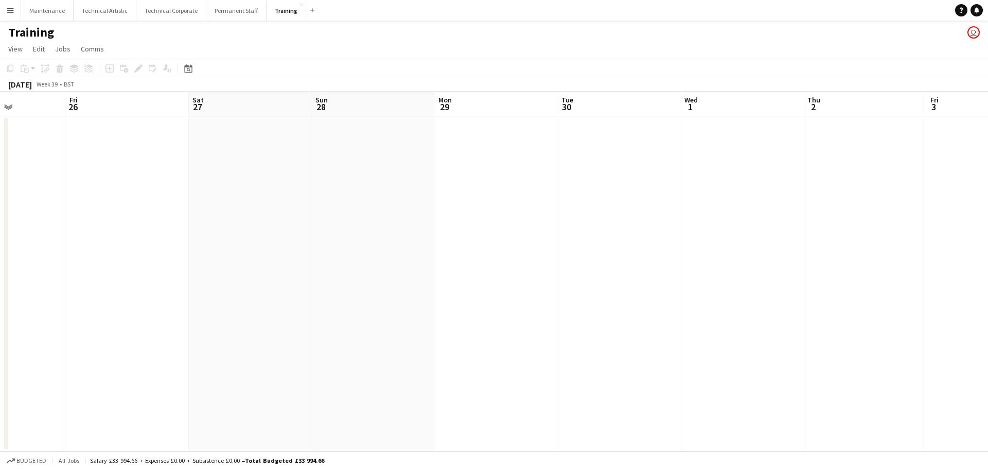
drag, startPoint x: 650, startPoint y: 279, endPoint x: 435, endPoint y: 293, distance: 216.0
click at [437, 293] on app-calendar-viewport "Mon 22 Tue 23 Wed 24 Thu 25 Fri 26 Sat 27 Sun 28 Mon 29 Tue 30 Wed 1 Thu 2 Fri …" at bounding box center [494, 272] width 988 height 360
drag, startPoint x: 835, startPoint y: 277, endPoint x: 416, endPoint y: 292, distance: 419.0
click at [392, 297] on app-calendar-viewport "Sun 28 Mon 29 Tue 30 Wed 1 Thu 2 Fri 3 Sat 4 Sun 5 Mon 6 Tue 7 Wed 8 Thu 9 Fri …" at bounding box center [494, 272] width 988 height 360
drag, startPoint x: 688, startPoint y: 293, endPoint x: 36, endPoint y: 280, distance: 652.5
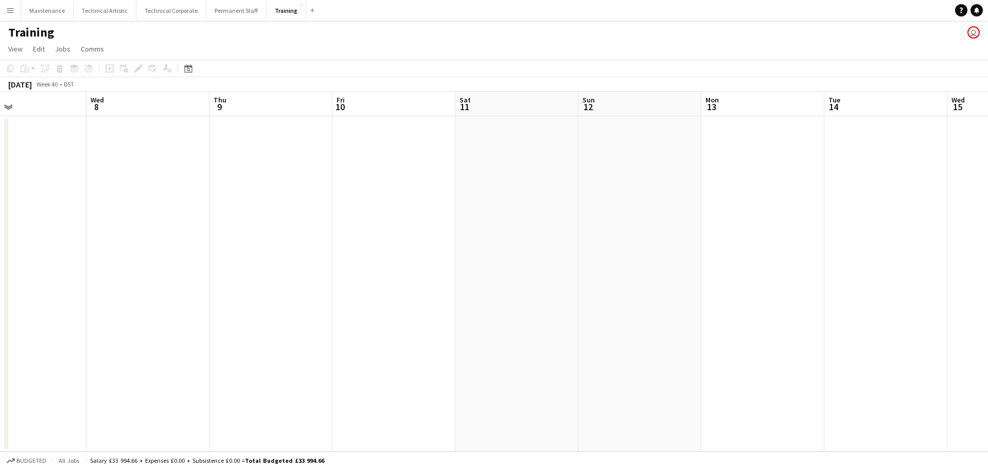
click at [36, 280] on app-calendar-viewport "Sat 4 Sun 5 Mon 6 Tue 7 Wed 8 Thu 9 Fri 10 Sat 11 Sun 12 Mon 13 Tue 14 Wed 15 T…" at bounding box center [494, 272] width 988 height 360
click at [299, 5] on app-icon "Close" at bounding box center [301, 5] width 4 height 4
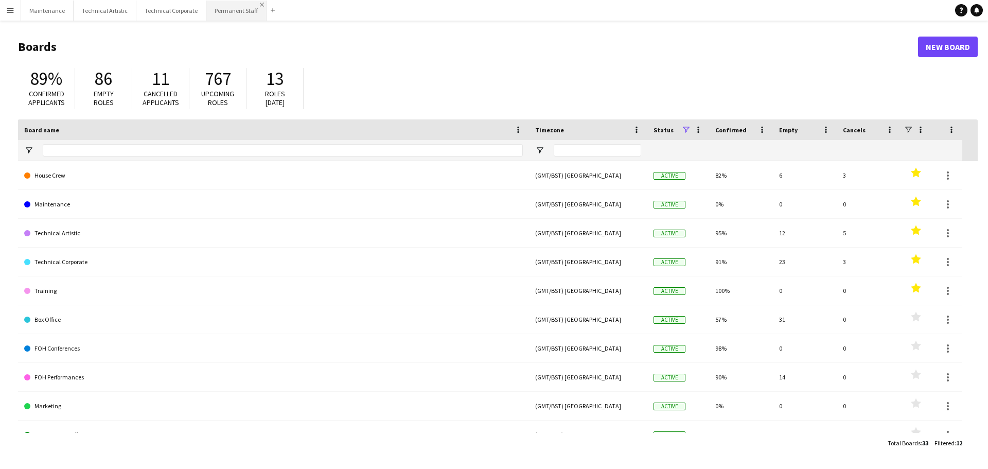
click at [260, 5] on app-icon "Close" at bounding box center [262, 5] width 4 height 4
click at [200, 5] on app-icon "Close" at bounding box center [202, 5] width 4 height 4
click at [0, 0] on app-icon "Close" at bounding box center [0, 0] width 0 height 0
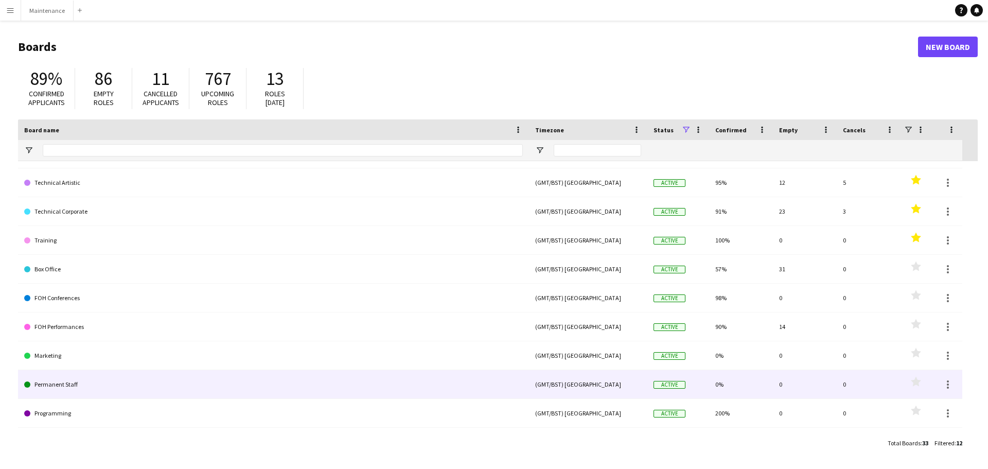
scroll to position [74, 0]
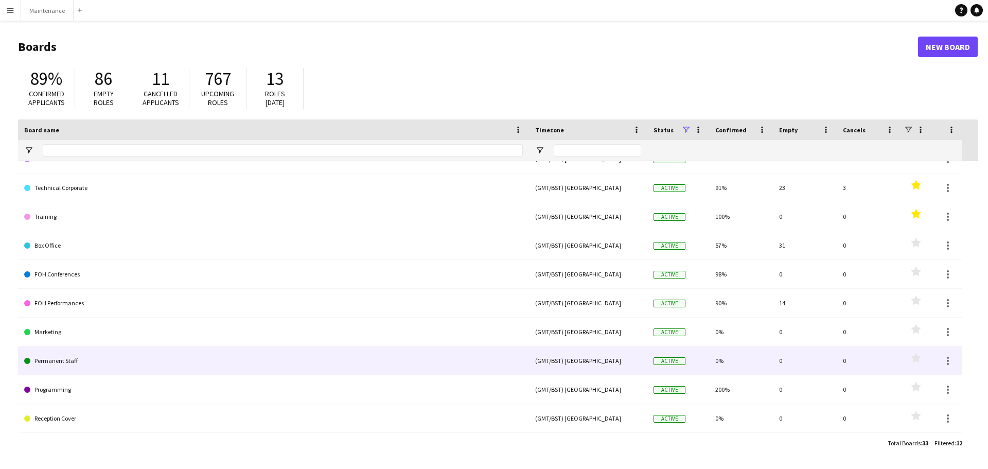
click at [64, 357] on link "Permanent Staff" at bounding box center [273, 360] width 499 height 29
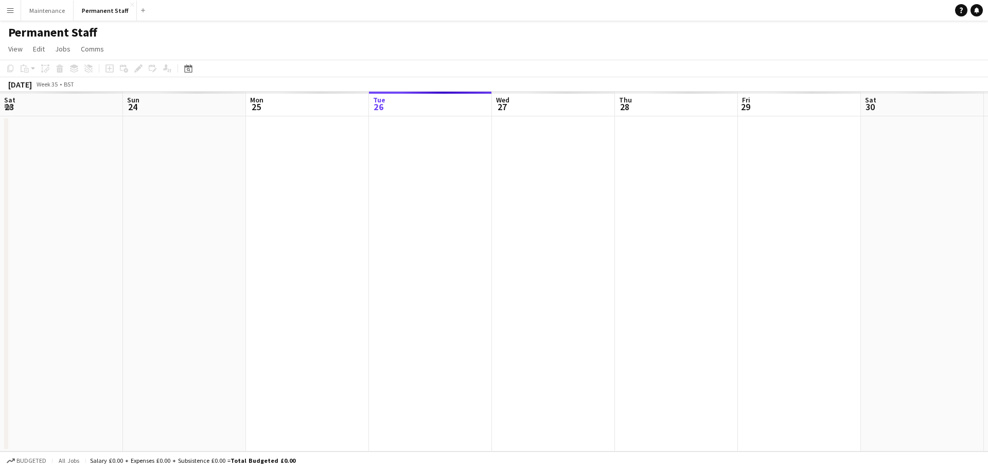
scroll to position [0, 246]
drag, startPoint x: 125, startPoint y: 3, endPoint x: 114, endPoint y: 7, distance: 11.4
click at [130, 3] on app-icon "Close" at bounding box center [132, 5] width 4 height 4
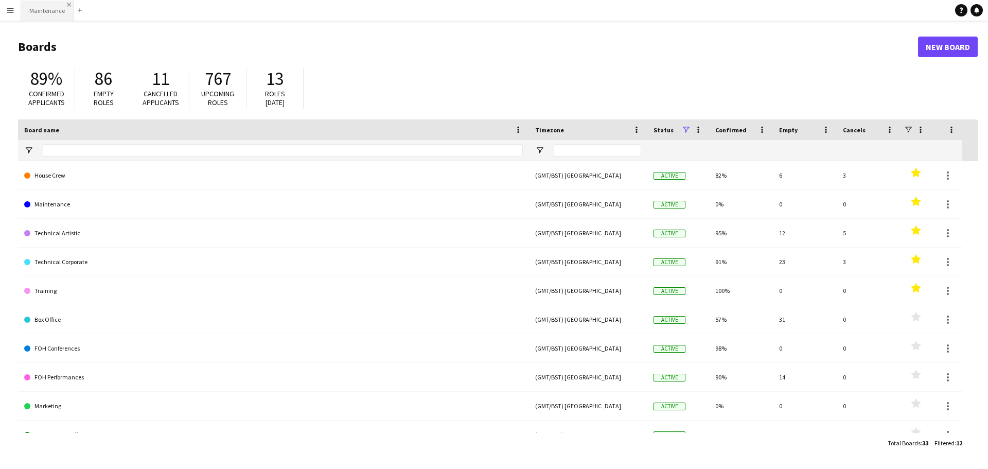
click at [67, 4] on app-icon "Close" at bounding box center [69, 5] width 4 height 4
